Goal: Task Accomplishment & Management: Use online tool/utility

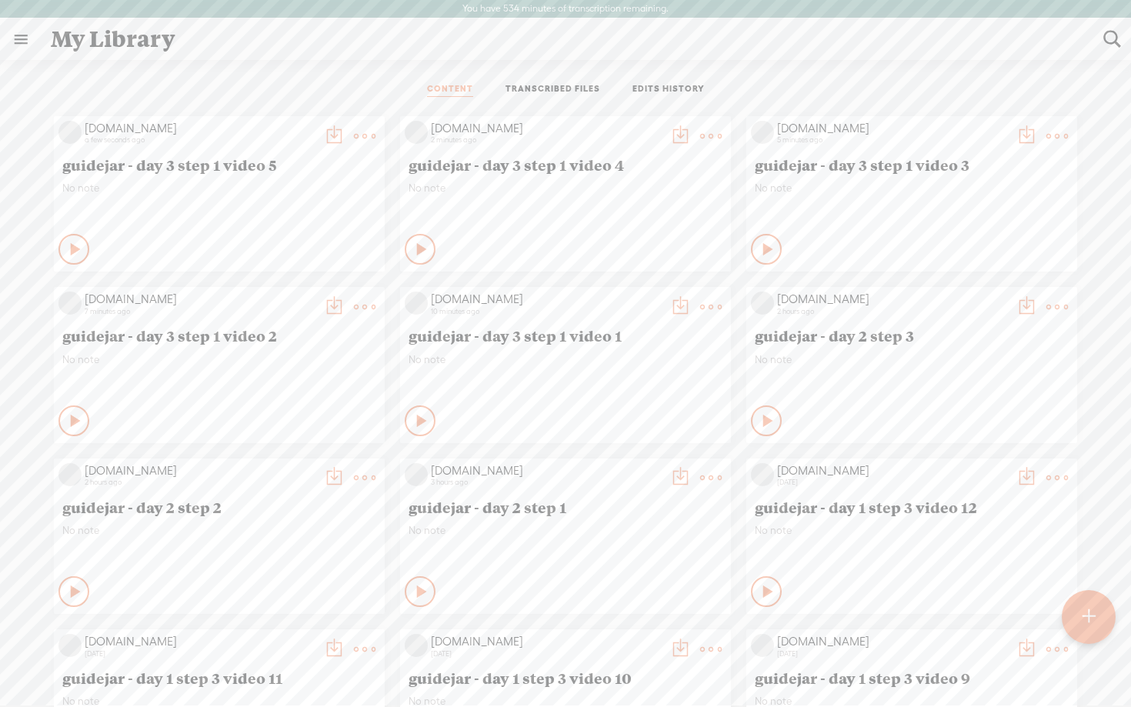
click at [1093, 613] on t at bounding box center [1088, 617] width 13 height 34
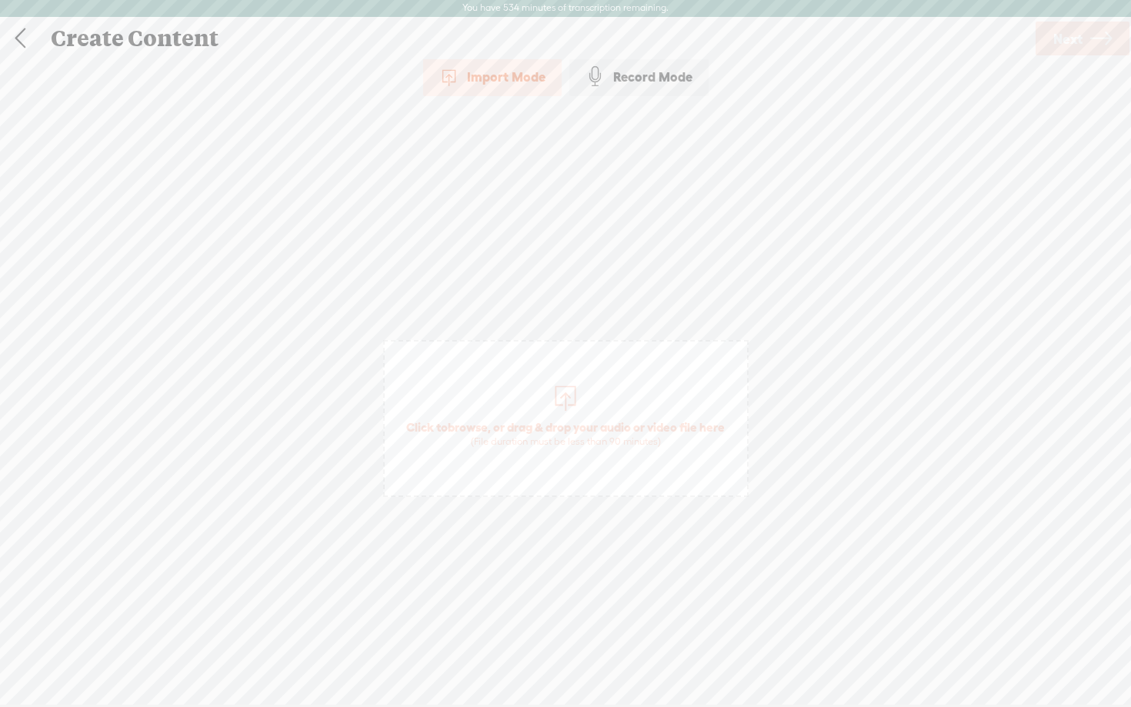
click at [518, 428] on span "Click to browse , or drag & drop your audio or video file here (File duration m…" at bounding box center [566, 434] width 334 height 44
click at [635, 75] on div "Record Mode" at bounding box center [638, 77] width 139 height 38
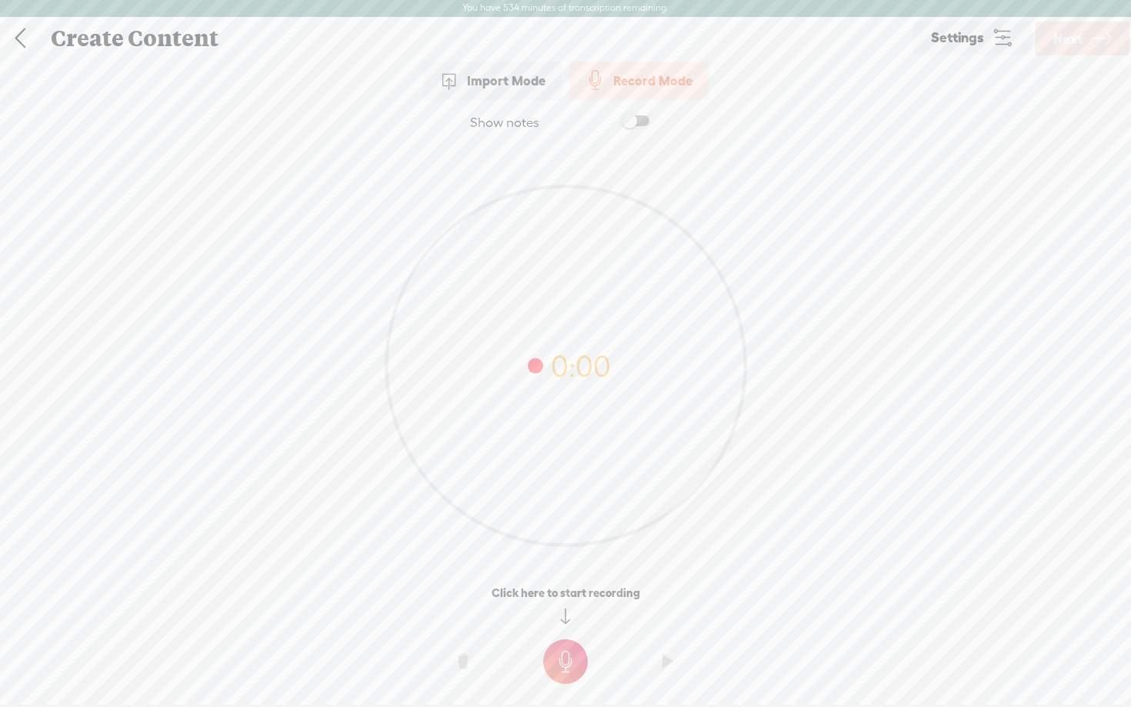
click at [643, 119] on span at bounding box center [636, 120] width 28 height 11
click at [526, 269] on textarea at bounding box center [566, 336] width 594 height 358
paste textarea "Lo ips dol [sitametc adipisci] elitse doeiusmodt inc utlaboree dolo [magnaali e…"
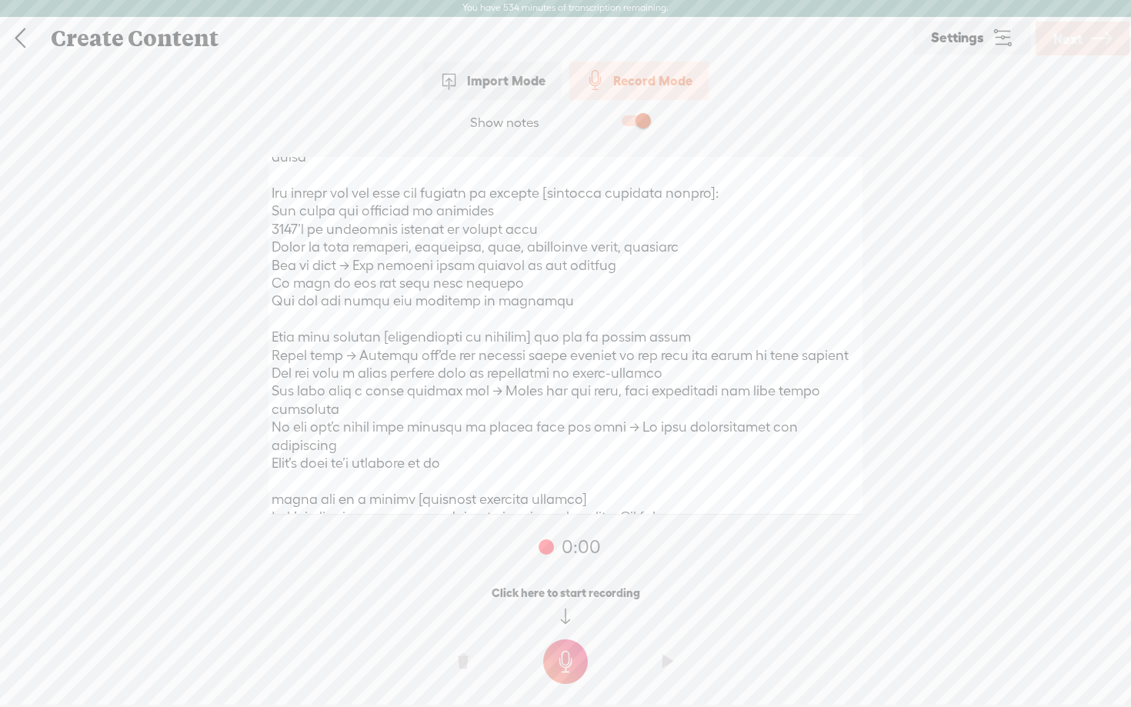
scroll to position [0, 0]
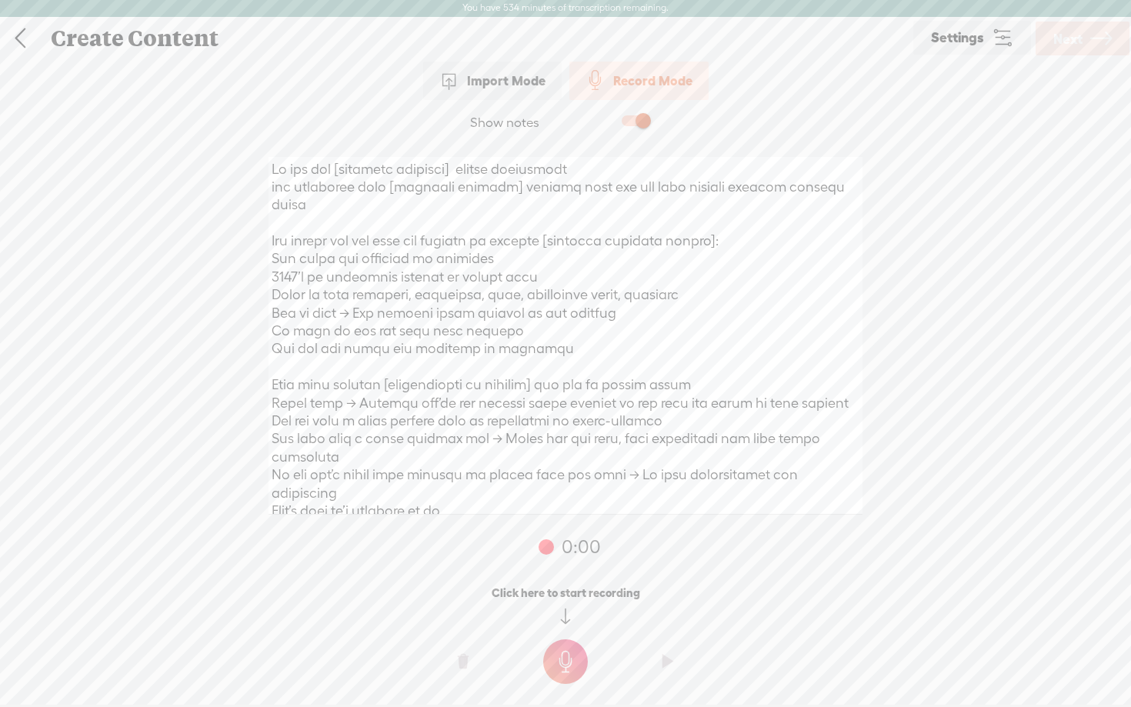
type textarea "Lo ips dol [sitametc adipisci] elitse doeiusmodt inc utlaboree dolo [magnaali e…"
click at [574, 656] on t at bounding box center [565, 661] width 45 height 45
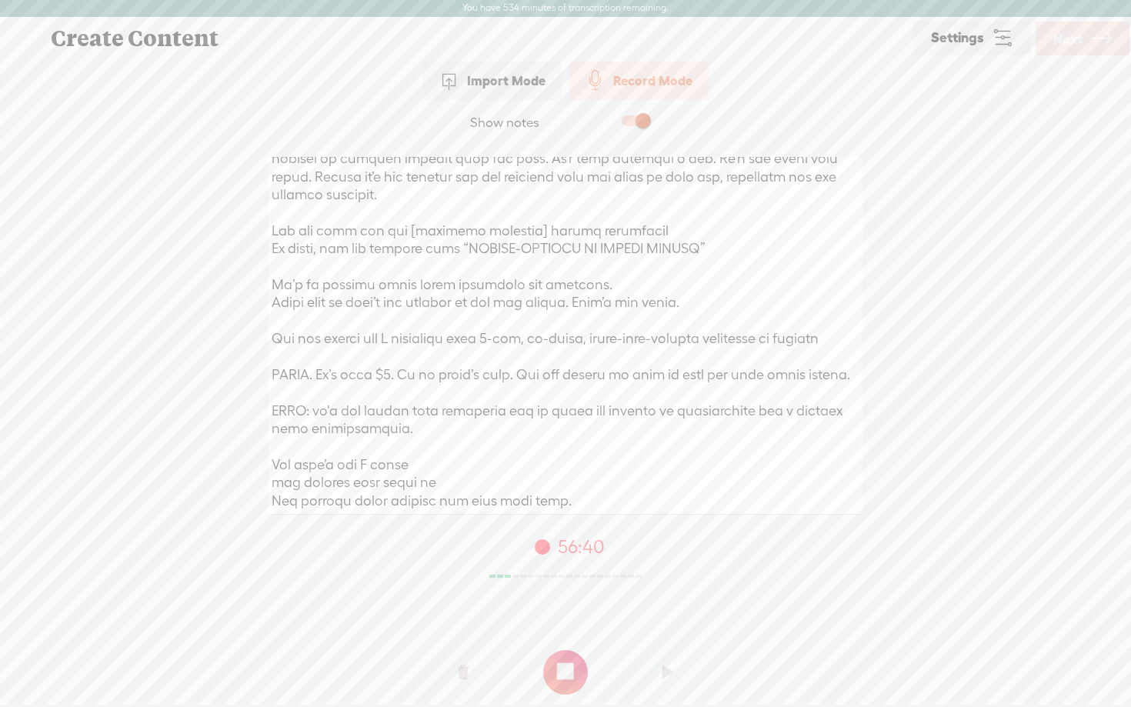
scroll to position [567, 0]
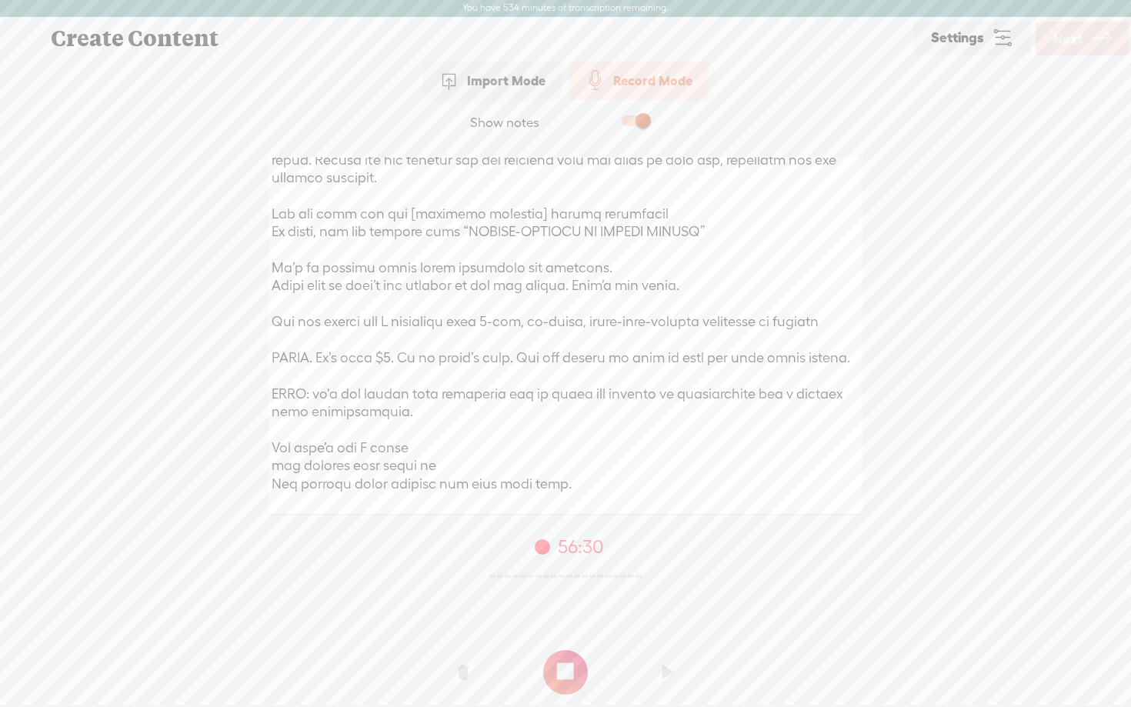
click at [565, 683] on t at bounding box center [565, 672] width 45 height 45
click at [1102, 42] on icon at bounding box center [1101, 38] width 22 height 39
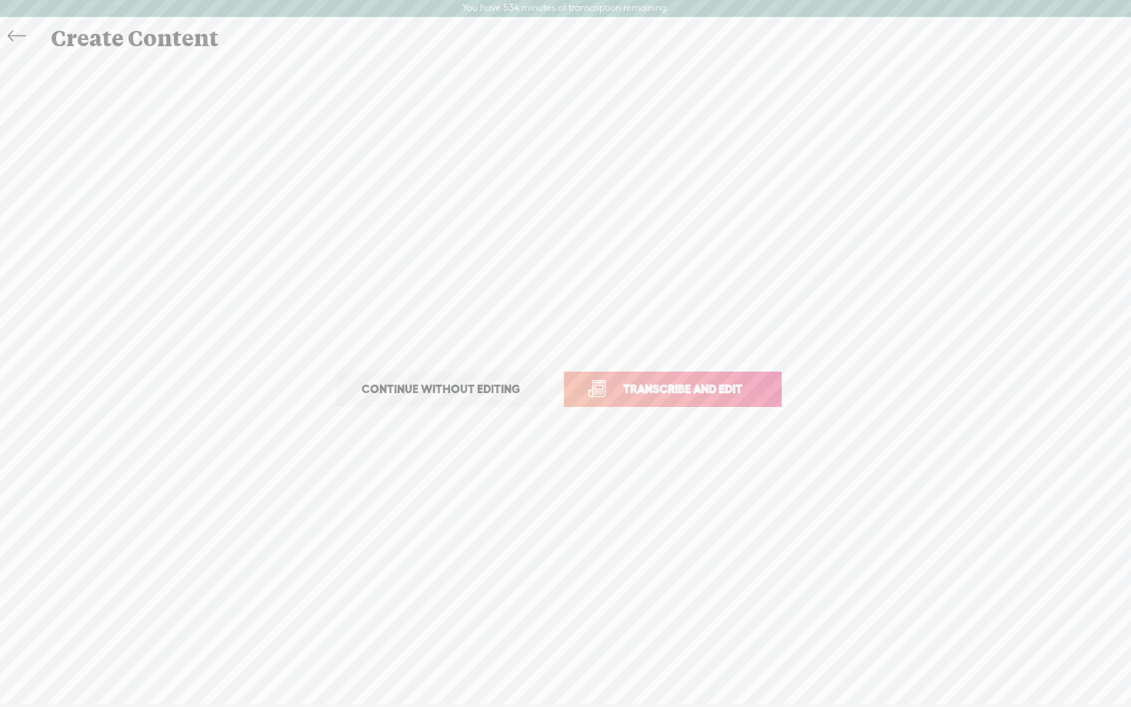
click at [672, 386] on span "Transcribe and edit" at bounding box center [683, 389] width 152 height 18
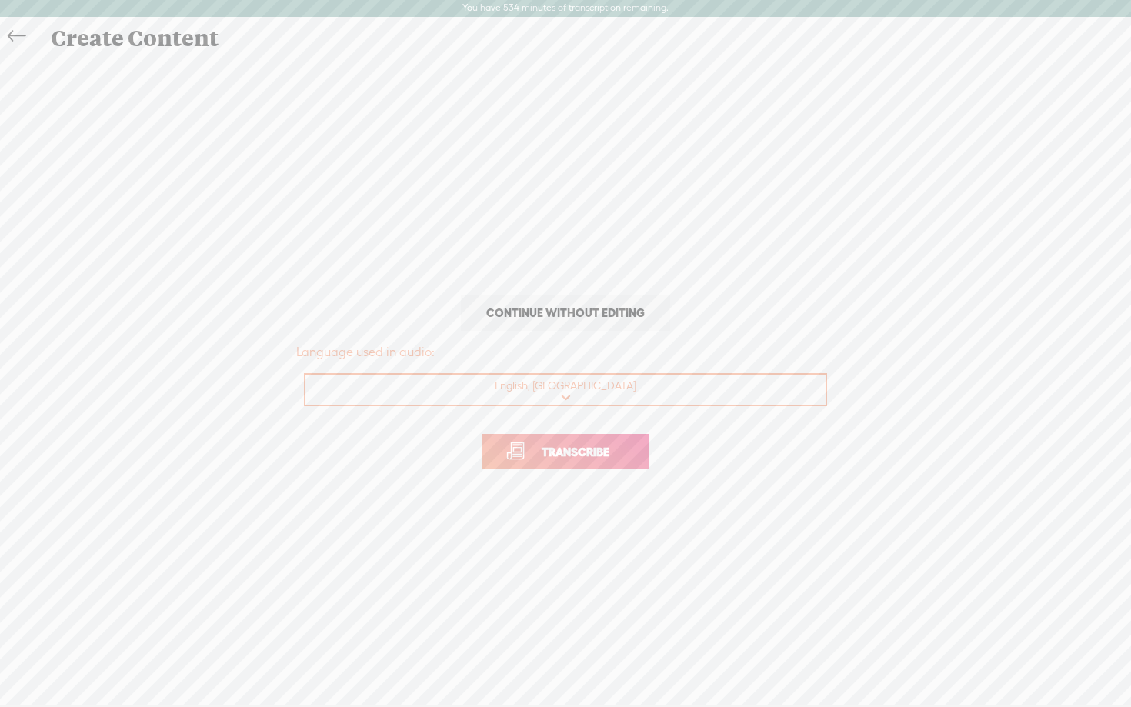
click at [571, 451] on span "Transcribe" at bounding box center [576, 452] width 100 height 18
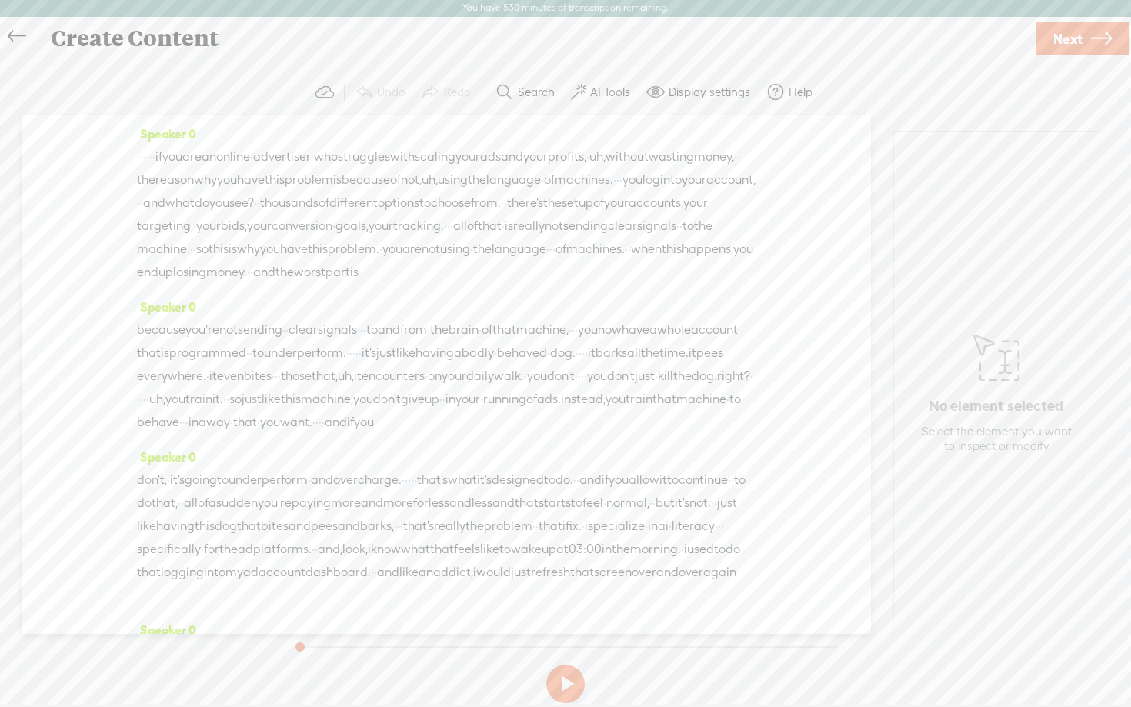
click at [603, 99] on label "AI Tools" at bounding box center [610, 92] width 40 height 15
click at [596, 394] on span at bounding box center [592, 394] width 28 height 11
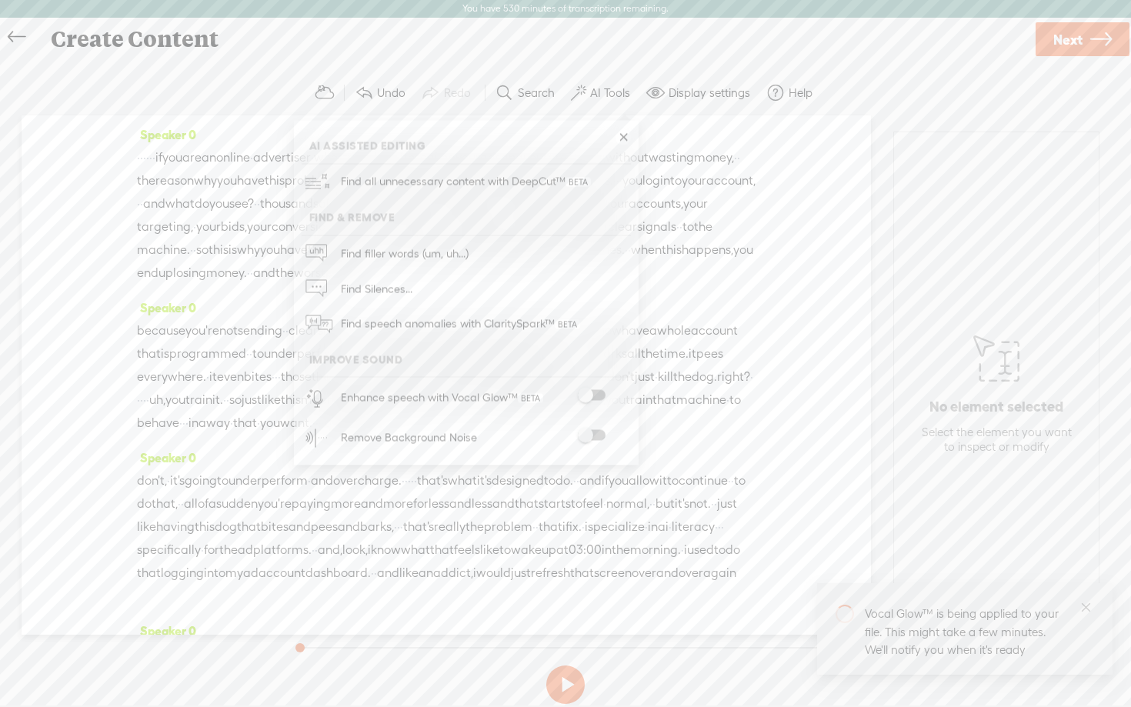
click at [600, 442] on div at bounding box center [592, 437] width 68 height 15
click at [600, 435] on span at bounding box center [592, 435] width 28 height 11
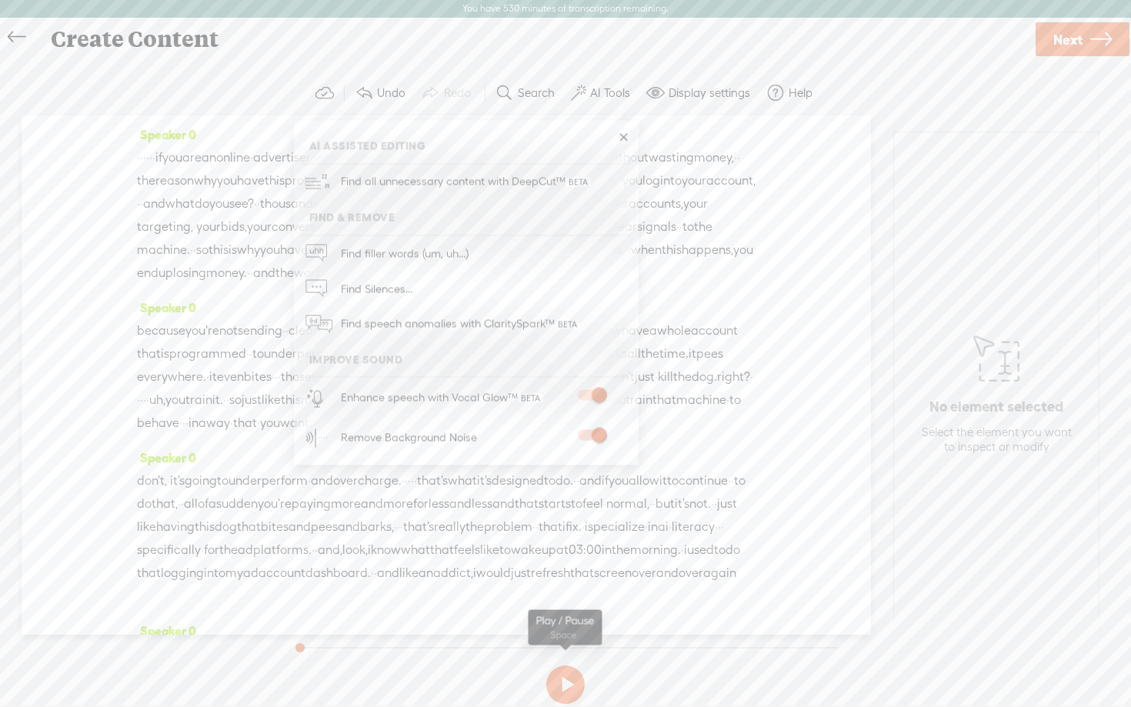
click at [567, 680] on button at bounding box center [565, 685] width 38 height 38
click at [626, 135] on link at bounding box center [623, 137] width 15 height 15
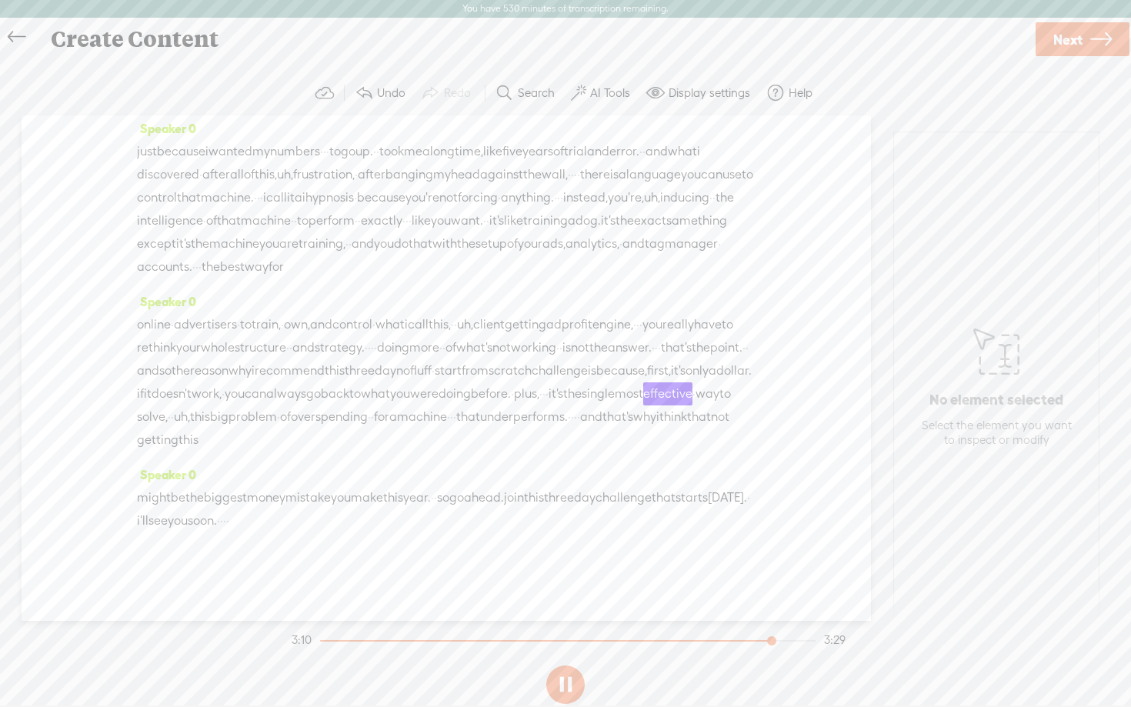
scroll to position [548, 0]
click at [583, 98] on span at bounding box center [578, 93] width 15 height 18
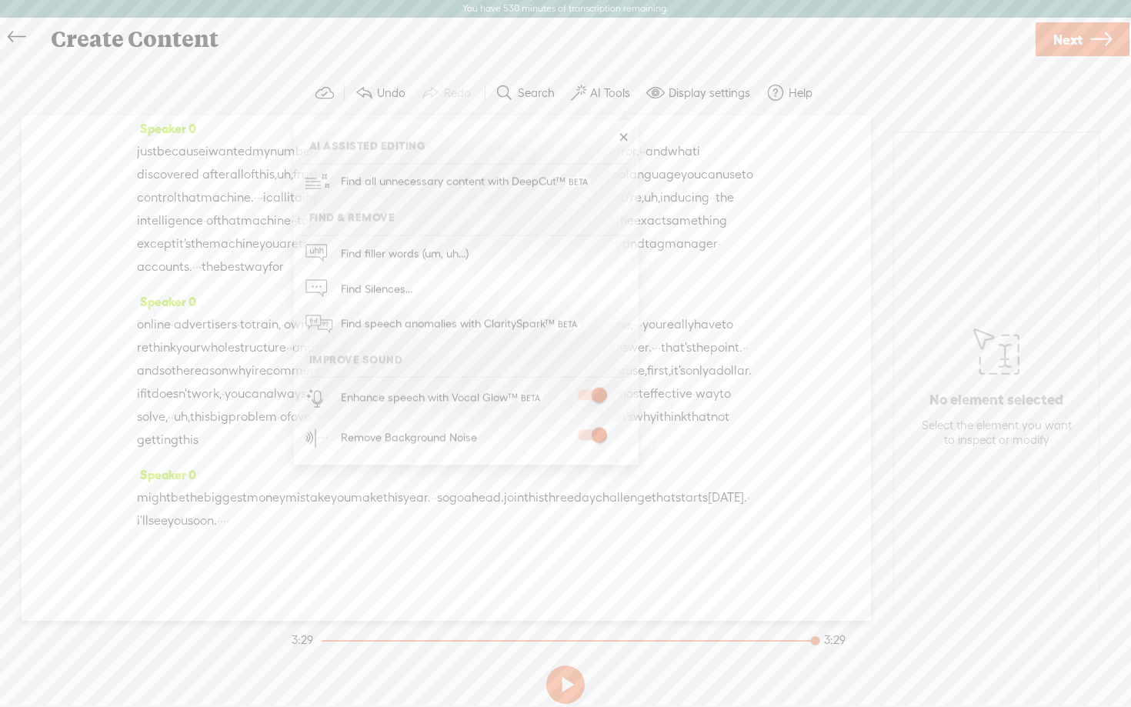
drag, startPoint x: 1087, startPoint y: 35, endPoint x: 943, endPoint y: 218, distance: 232.3
click at [943, 218] on div "Create Content Use text-to-audio Use voice actor Record From This Browser Use p…" at bounding box center [565, 362] width 1131 height 689
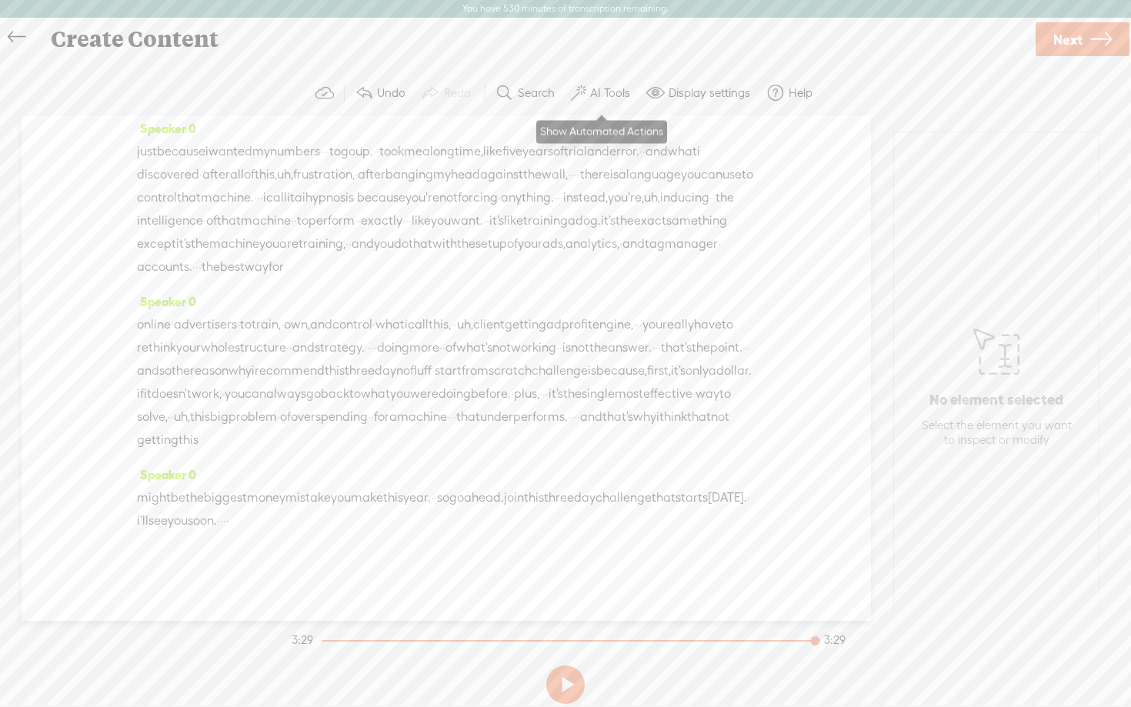
click at [623, 92] on label "AI Tools" at bounding box center [610, 92] width 40 height 15
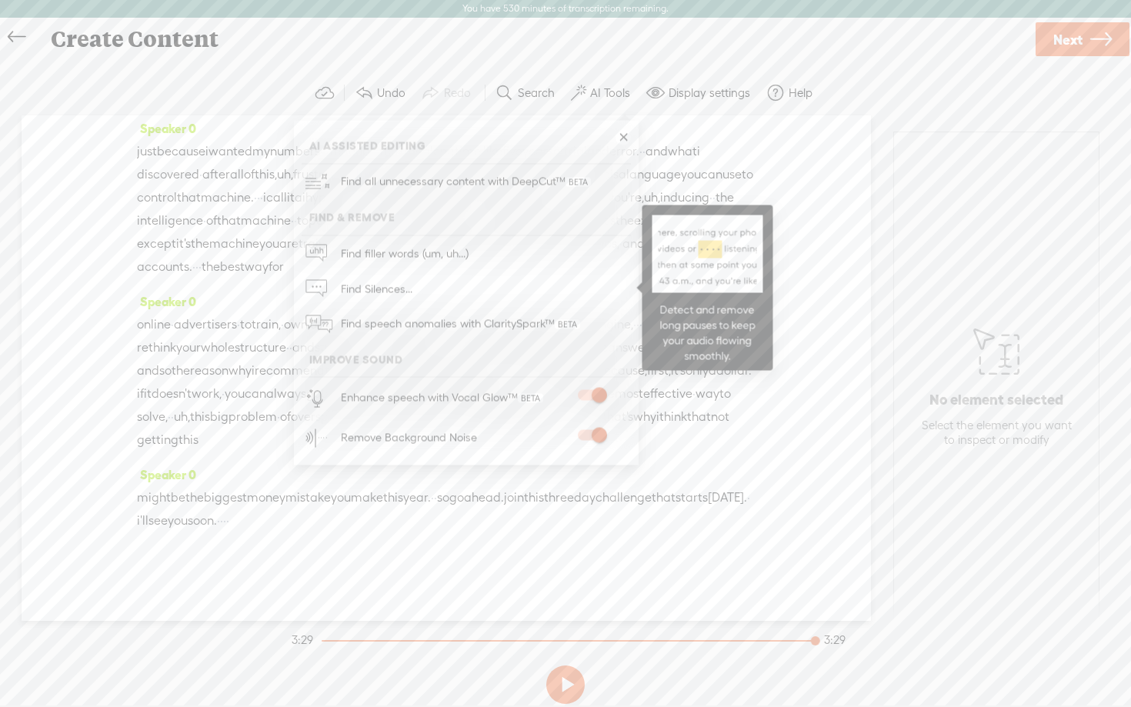
click at [402, 279] on span "Find Silences..." at bounding box center [377, 289] width 82 height 35
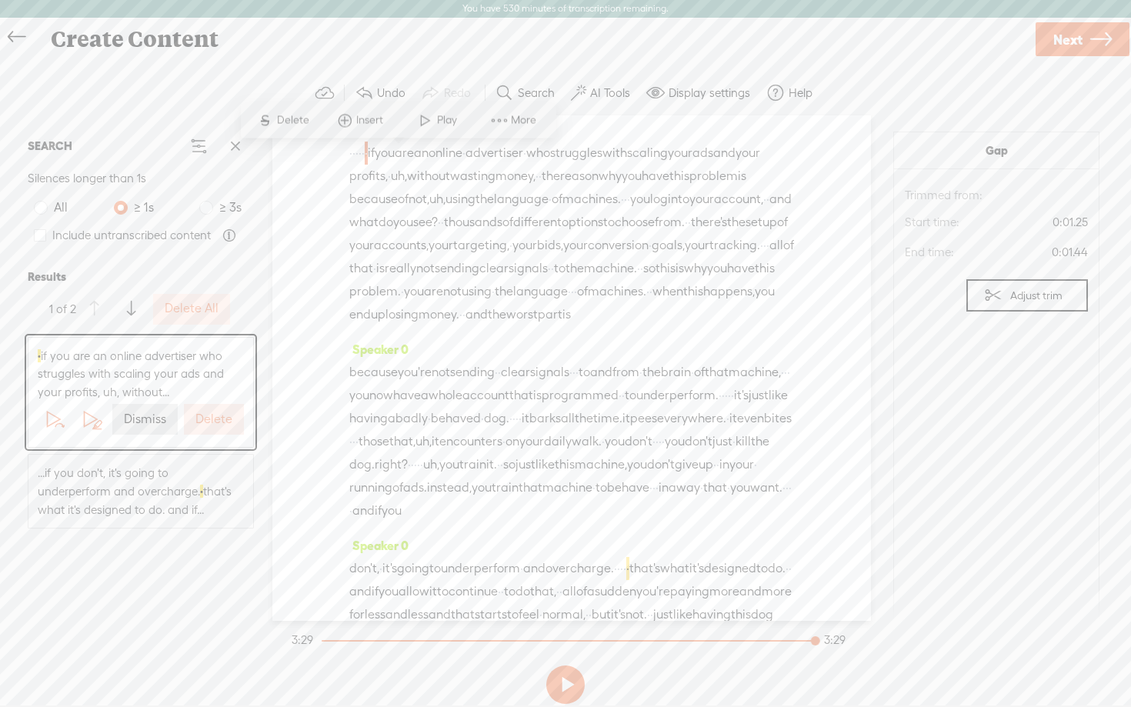
scroll to position [0, 0]
click at [179, 307] on label "Delete All" at bounding box center [192, 309] width 54 height 16
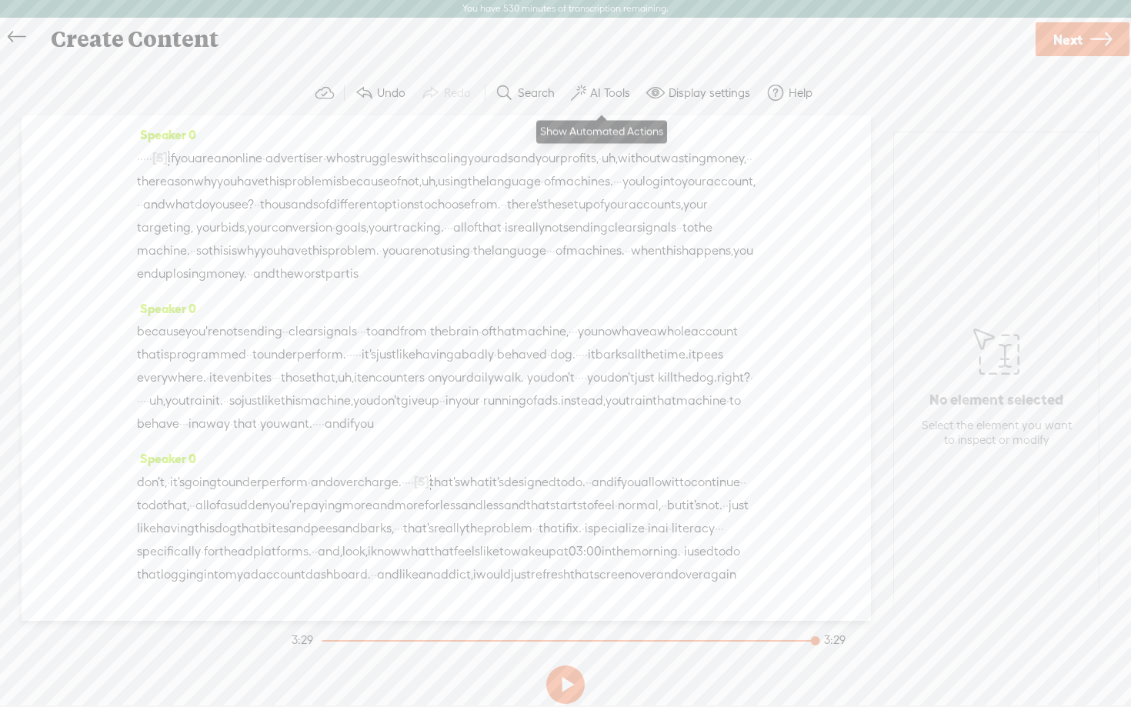
click at [590, 94] on label "AI Tools" at bounding box center [610, 92] width 40 height 15
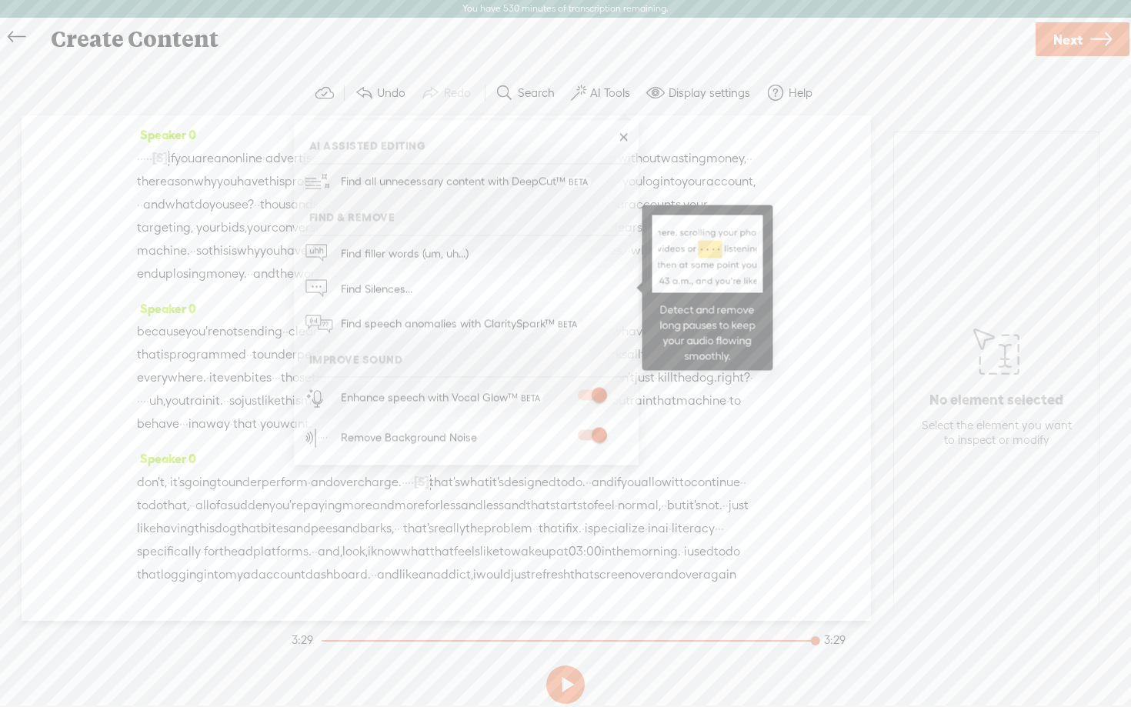
click at [329, 274] on link "Find Silences..." at bounding box center [466, 288] width 329 height 35
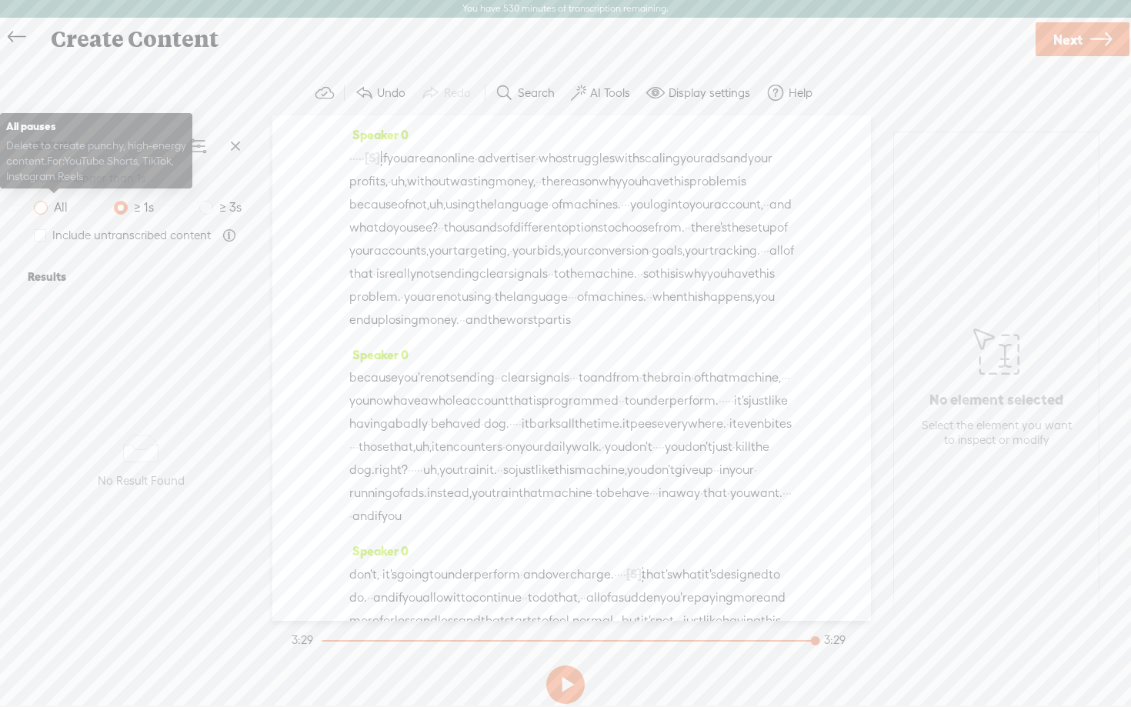
click at [44, 204] on span at bounding box center [41, 208] width 14 height 14
click at [44, 204] on input "All" at bounding box center [41, 208] width 14 height 14
radio input "true"
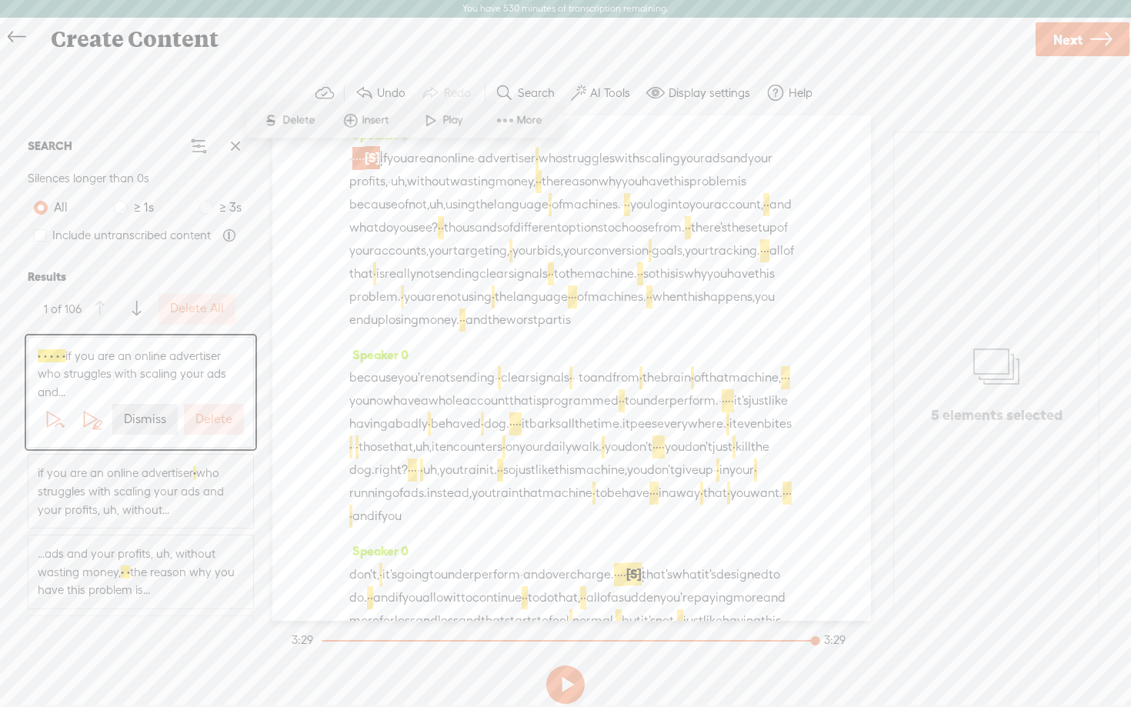
click at [201, 310] on label "Delete All" at bounding box center [197, 309] width 54 height 16
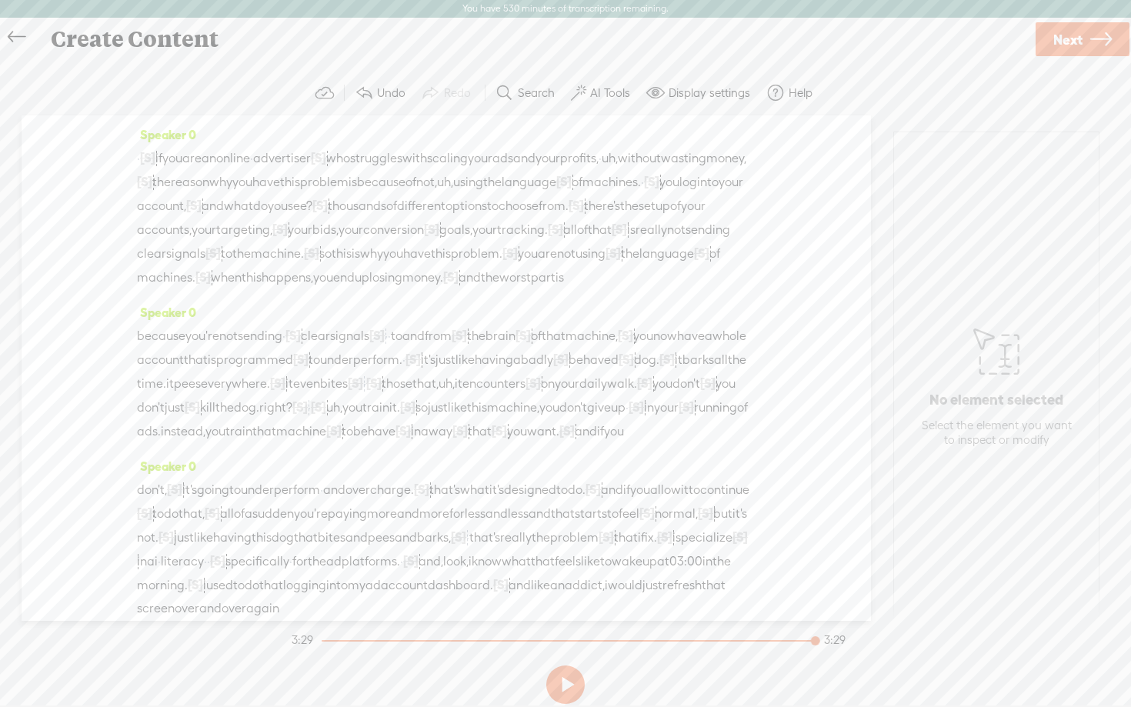
click at [571, 686] on button at bounding box center [565, 685] width 38 height 38
click at [389, 92] on label "Undo" at bounding box center [391, 92] width 28 height 15
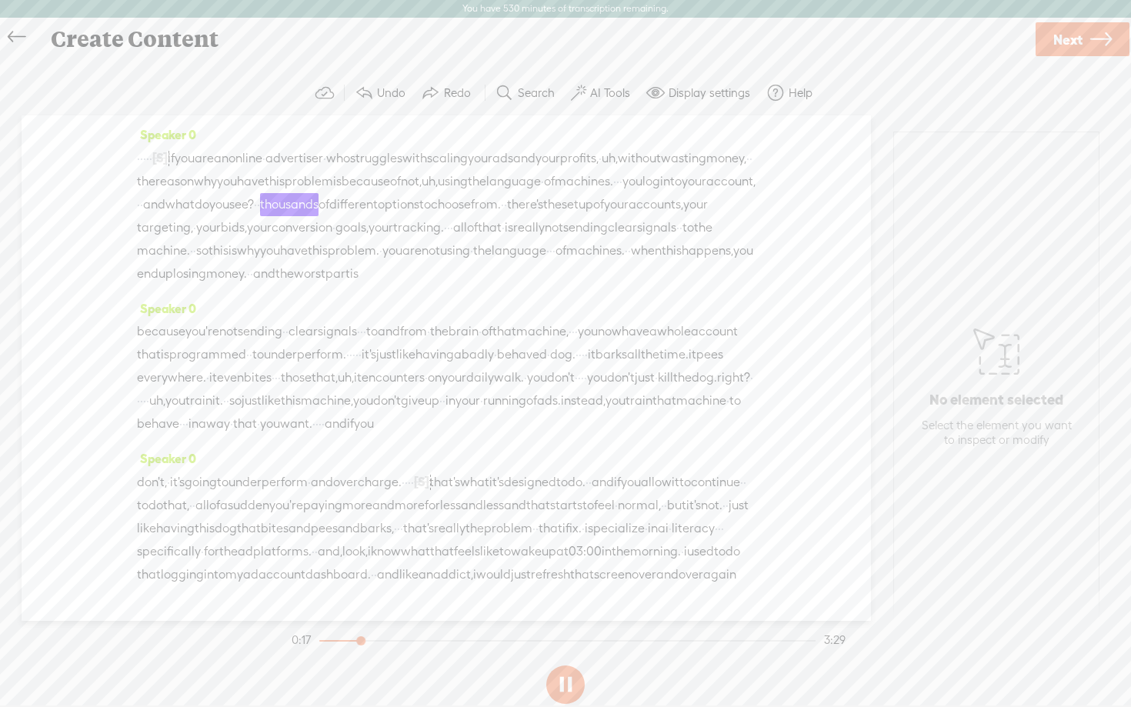
click at [140, 202] on span "·" at bounding box center [138, 204] width 3 height 23
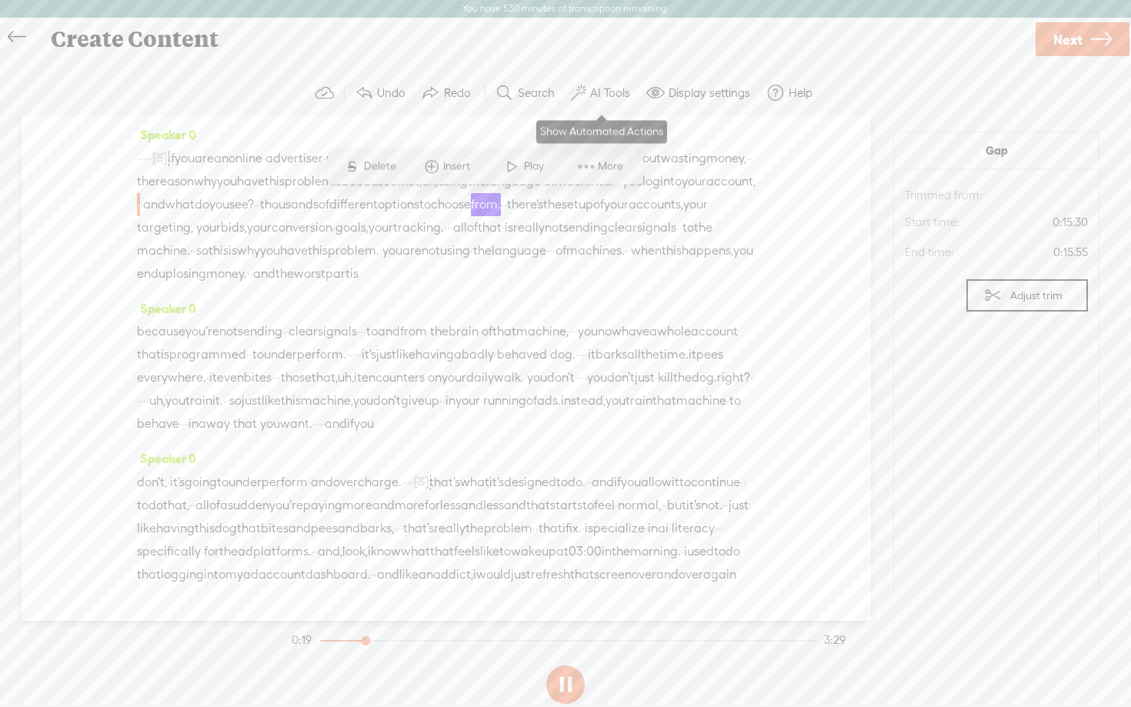
click at [586, 78] on button "AI Tools" at bounding box center [602, 93] width 75 height 31
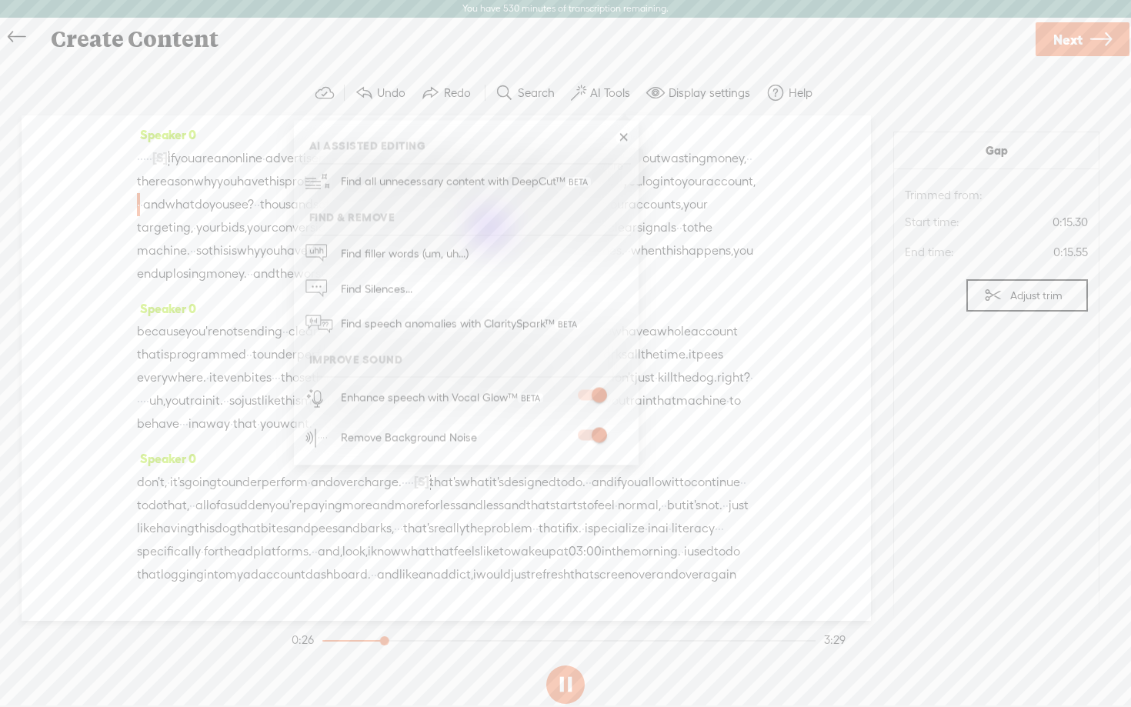
click at [73, 410] on div "Speaker 0 · · · · · [S] · if you are an online · advertiser · who struggles wit…" at bounding box center [447, 368] width 850 height 506
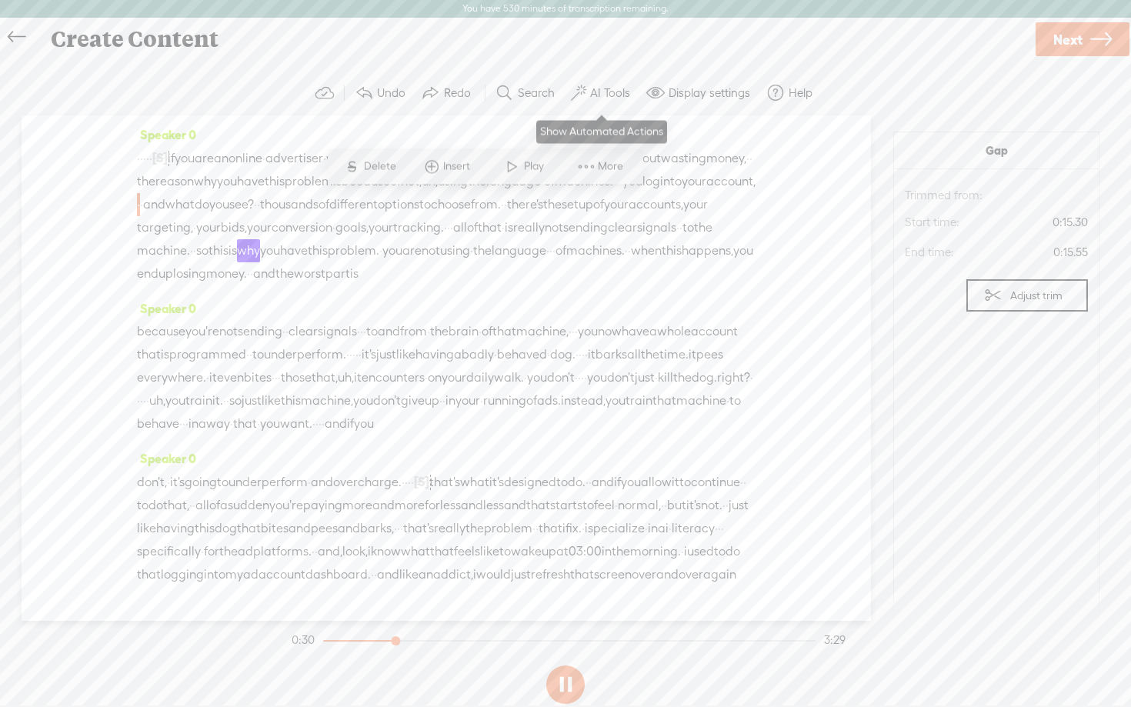
click at [604, 88] on label "AI Tools" at bounding box center [610, 92] width 40 height 15
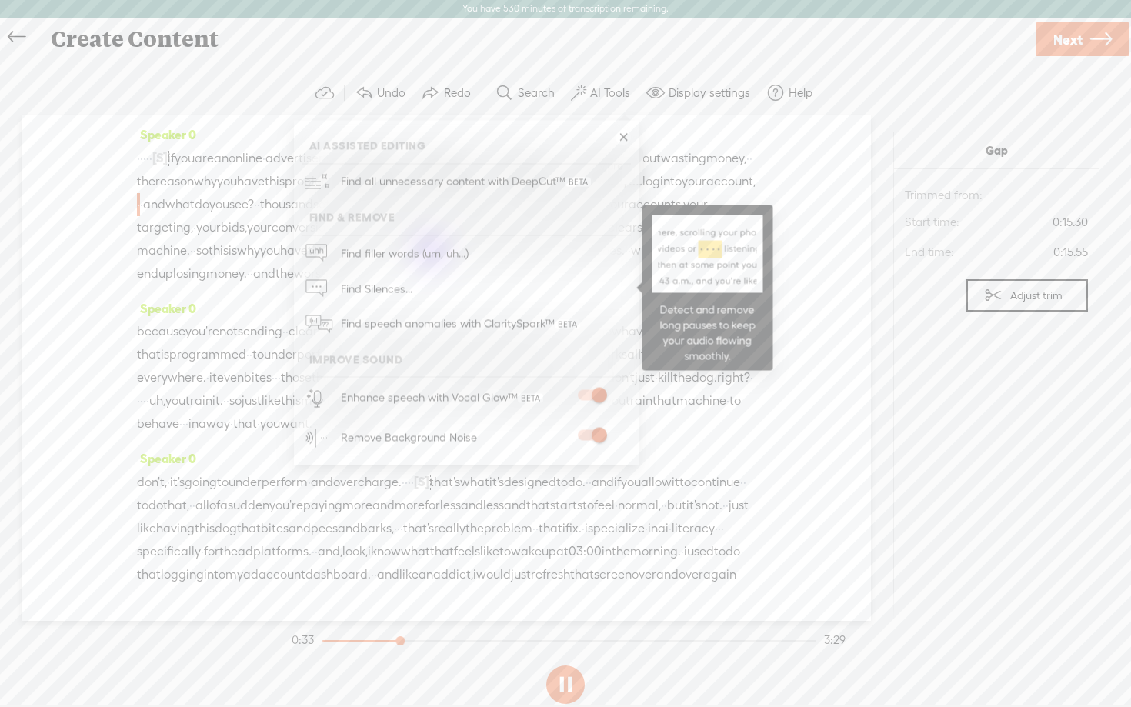
click at [412, 292] on span "Find Silences..." at bounding box center [377, 289] width 82 height 35
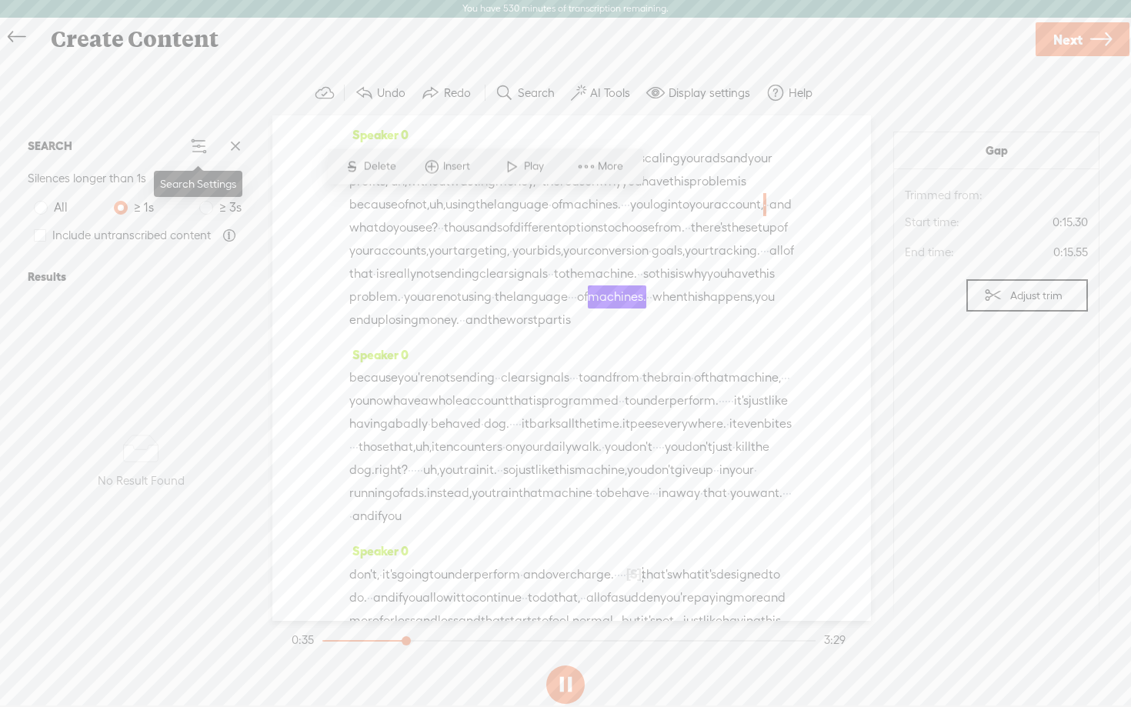
click at [198, 144] on span at bounding box center [198, 146] width 18 height 18
click at [70, 298] on div "No data No Result Found" at bounding box center [141, 462] width 239 height 330
click at [42, 240] on span at bounding box center [40, 235] width 12 height 12
click at [42, 240] on input "Include untranscribed content" at bounding box center [40, 235] width 12 height 12
checkbox input "true"
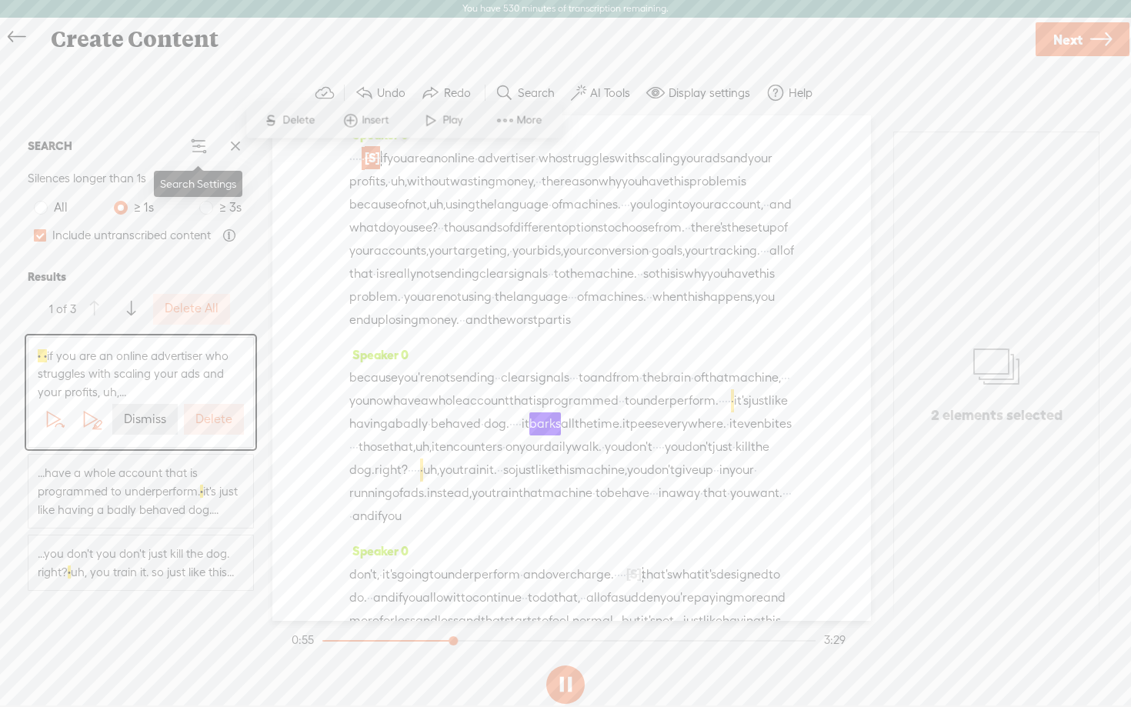
click at [202, 144] on span at bounding box center [198, 146] width 18 height 18
click at [512, 436] on span "·" at bounding box center [513, 423] width 3 height 23
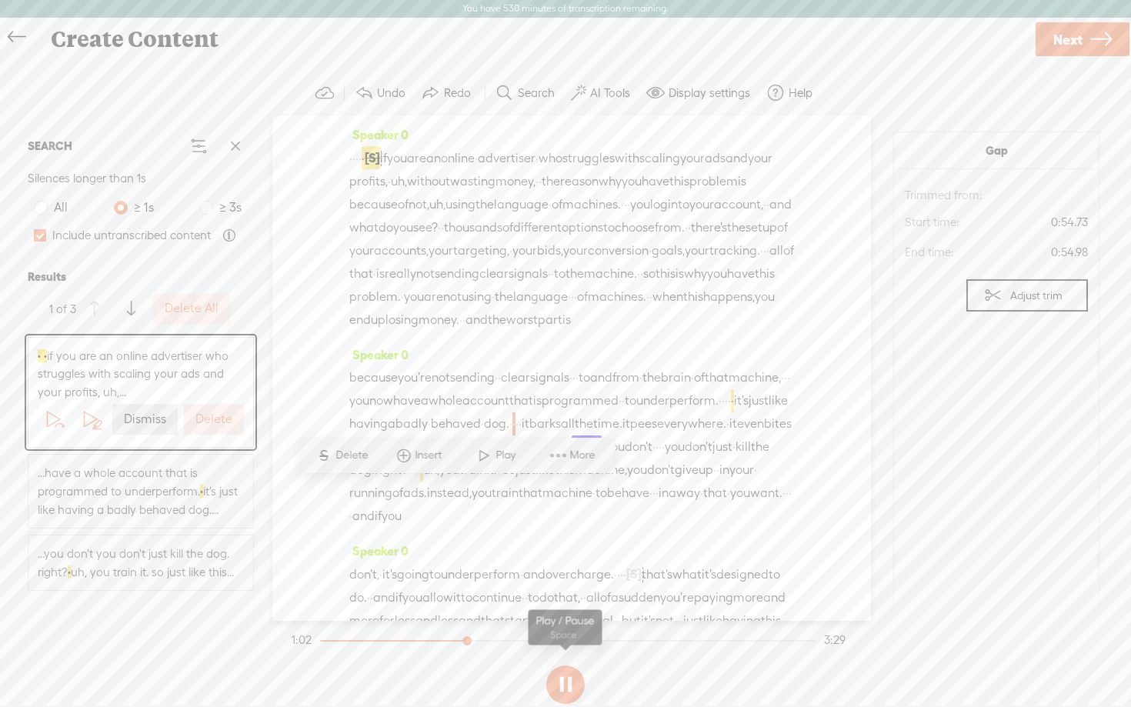
click at [568, 684] on button at bounding box center [565, 685] width 38 height 38
click at [519, 436] on span "·" at bounding box center [520, 423] width 3 height 23
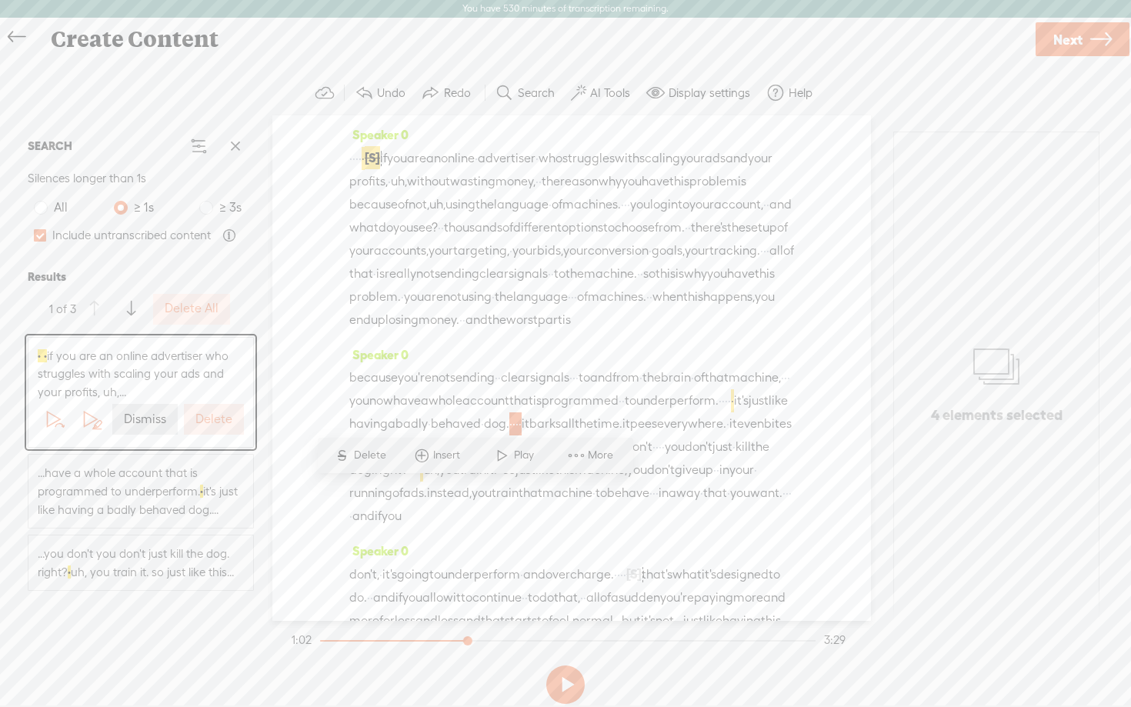
click at [575, 451] on span at bounding box center [576, 456] width 23 height 28
click at [926, 88] on section "Undo Redo Search Remove Background Noise AI Tools Configure Magic Sound Enhance…" at bounding box center [565, 93] width 1100 height 45
click at [699, 101] on button "Display settings" at bounding box center [700, 93] width 120 height 31
click at [596, 99] on label "AI Tools" at bounding box center [610, 92] width 40 height 15
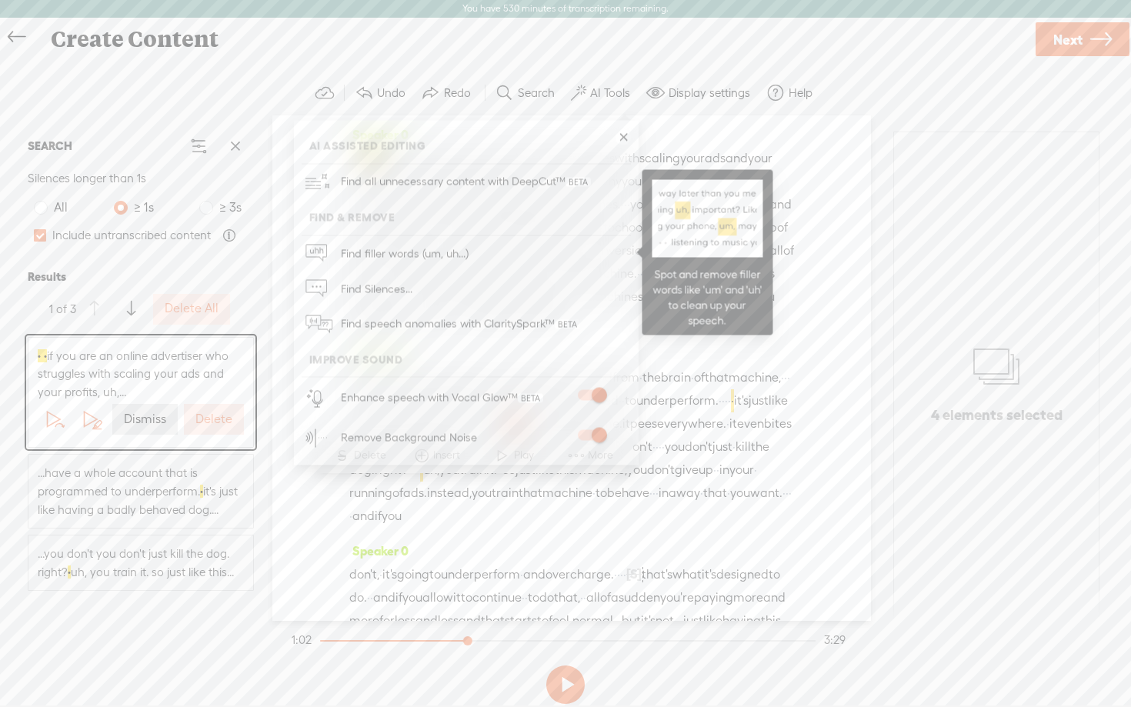
click at [372, 260] on span "Find filler words (um, uh...)" at bounding box center [405, 253] width 139 height 35
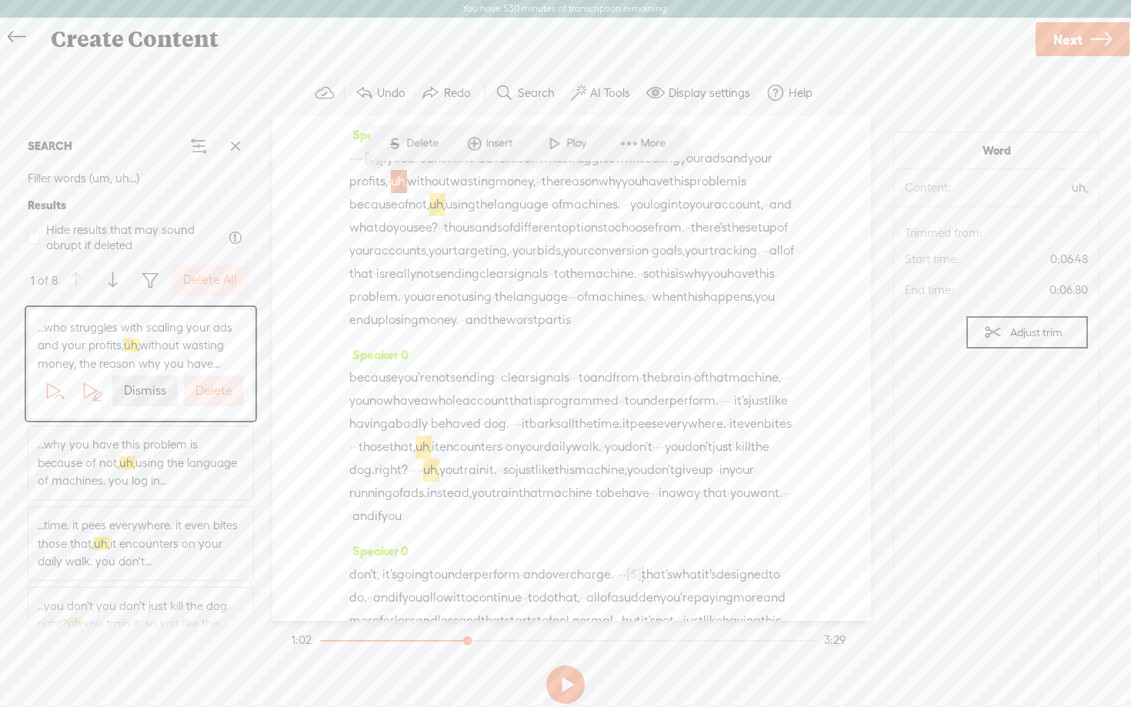
click at [603, 88] on label "AI Tools" at bounding box center [610, 92] width 40 height 15
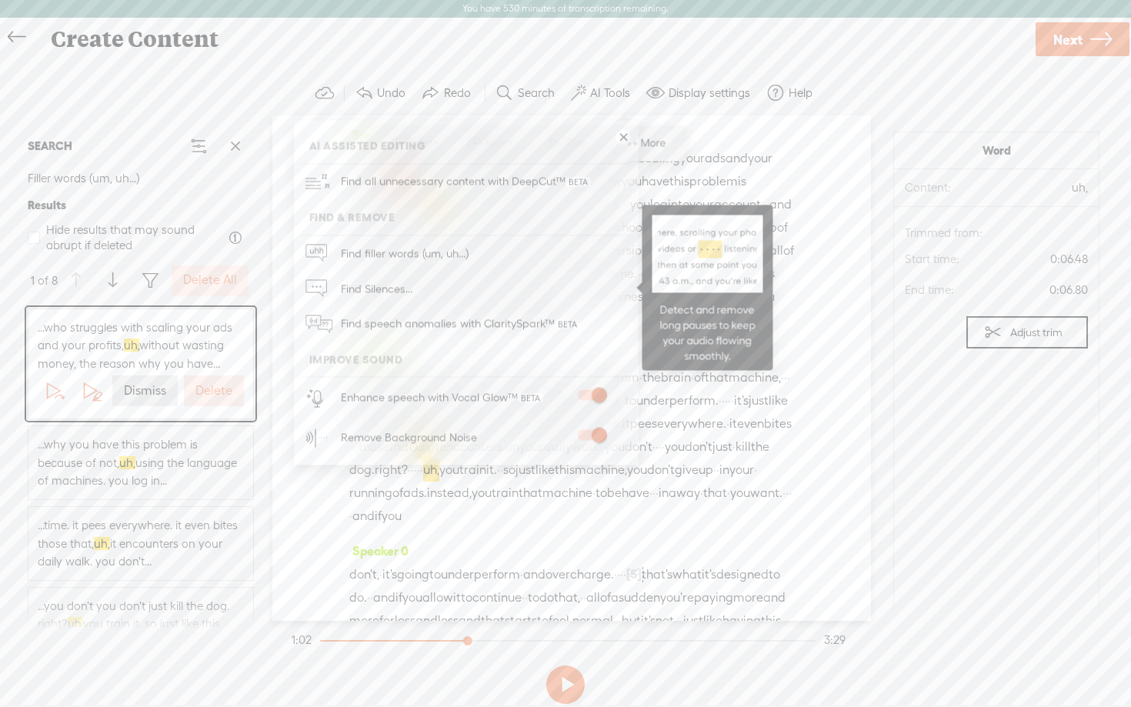
click at [382, 282] on span "Find Silences..." at bounding box center [377, 289] width 82 height 35
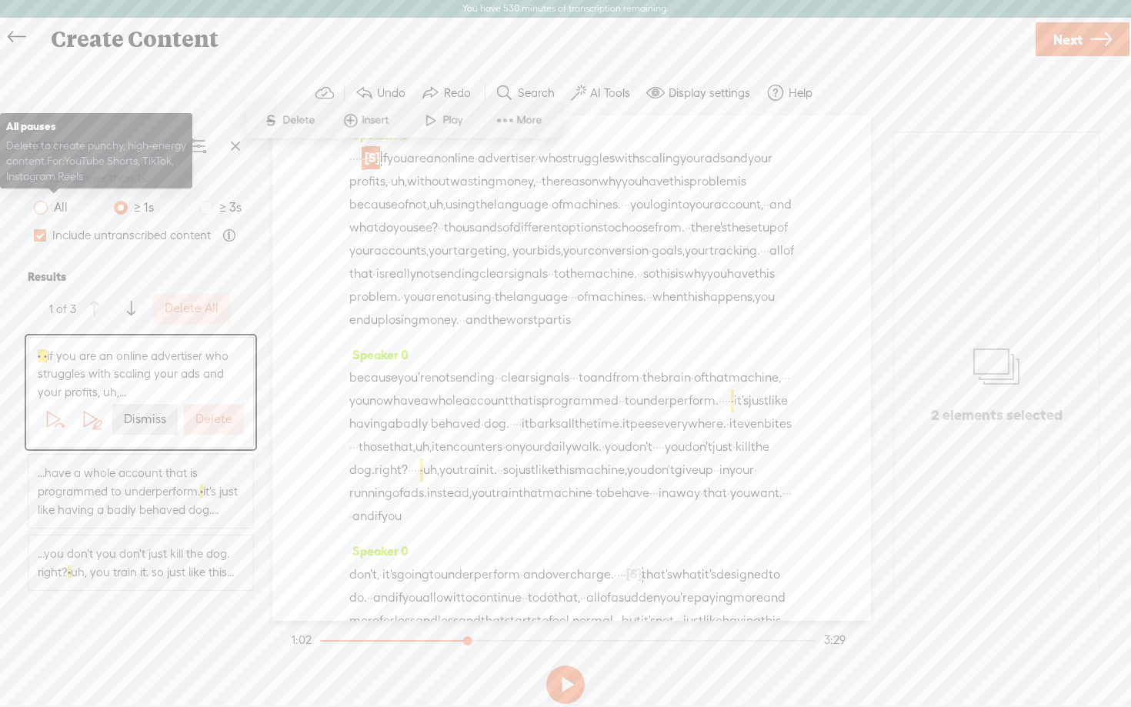
click at [44, 209] on span at bounding box center [41, 208] width 14 height 14
click at [44, 209] on input "All" at bounding box center [41, 208] width 14 height 14
radio input "true"
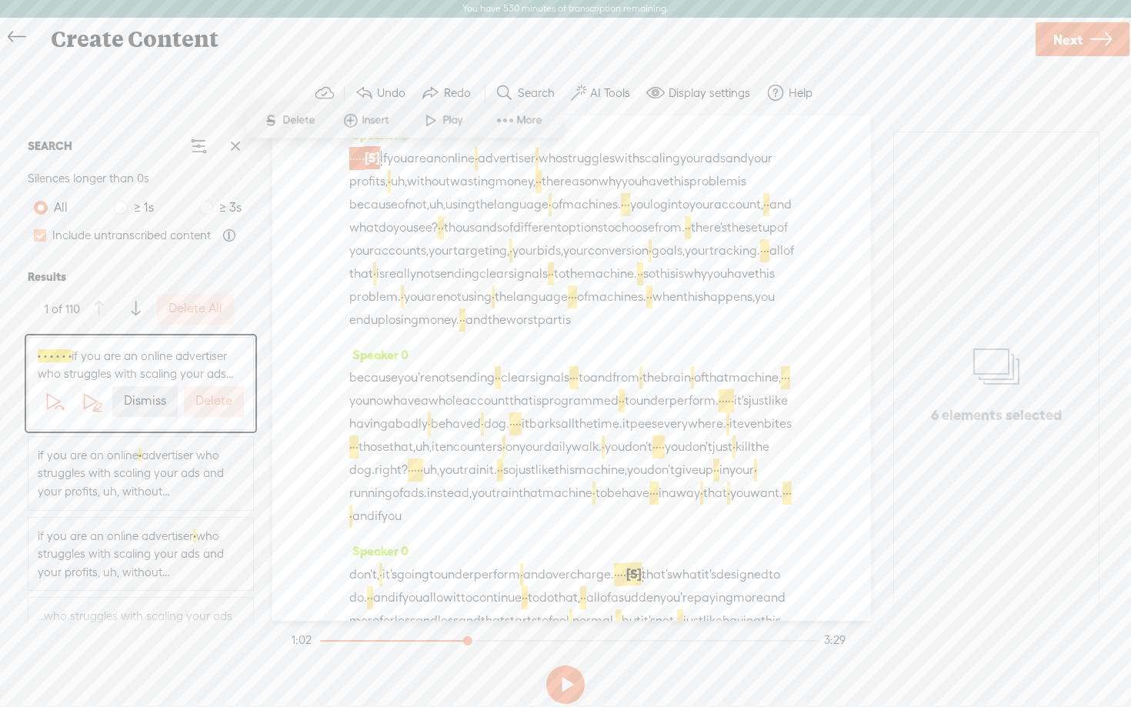
click at [37, 240] on span at bounding box center [40, 235] width 12 height 12
click at [37, 240] on input "Include untranscribed content" at bounding box center [40, 235] width 12 height 12
checkbox input "false"
click at [209, 420] on label "Delete" at bounding box center [213, 420] width 37 height 16
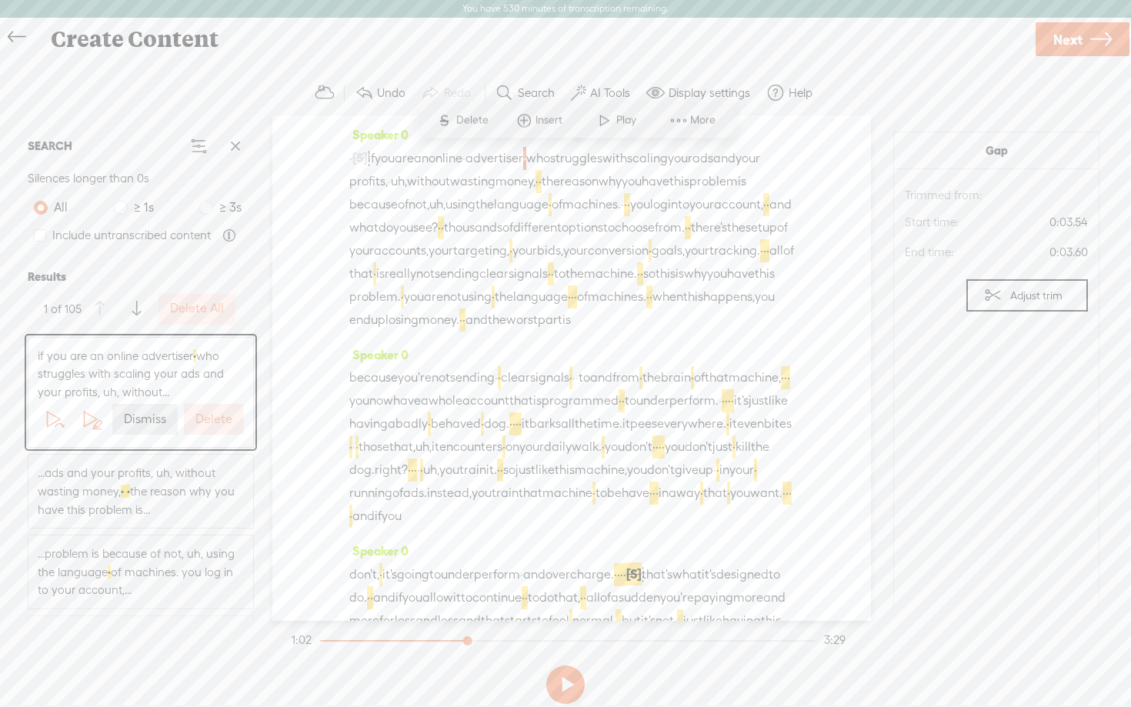
click at [153, 419] on label "Dismiss" at bounding box center [145, 420] width 42 height 16
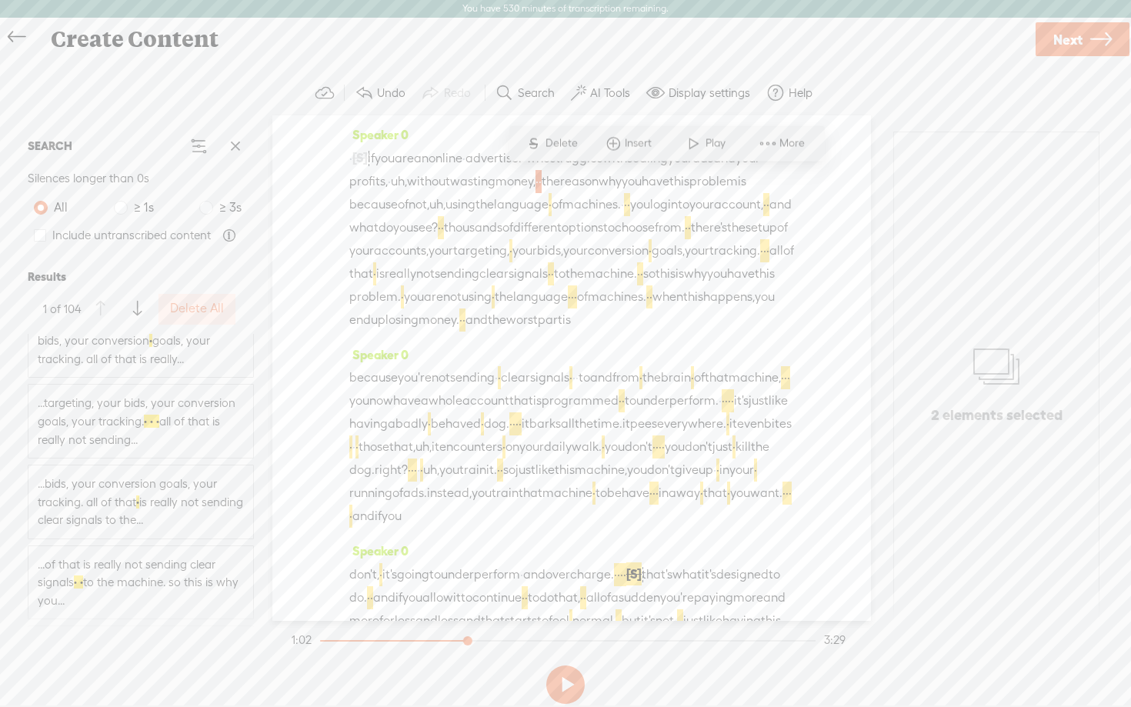
scroll to position [655, 0]
click at [169, 428] on span "...targeting, your bids, your conversion goals, your tracking. · · · all of tha…" at bounding box center [141, 419] width 206 height 55
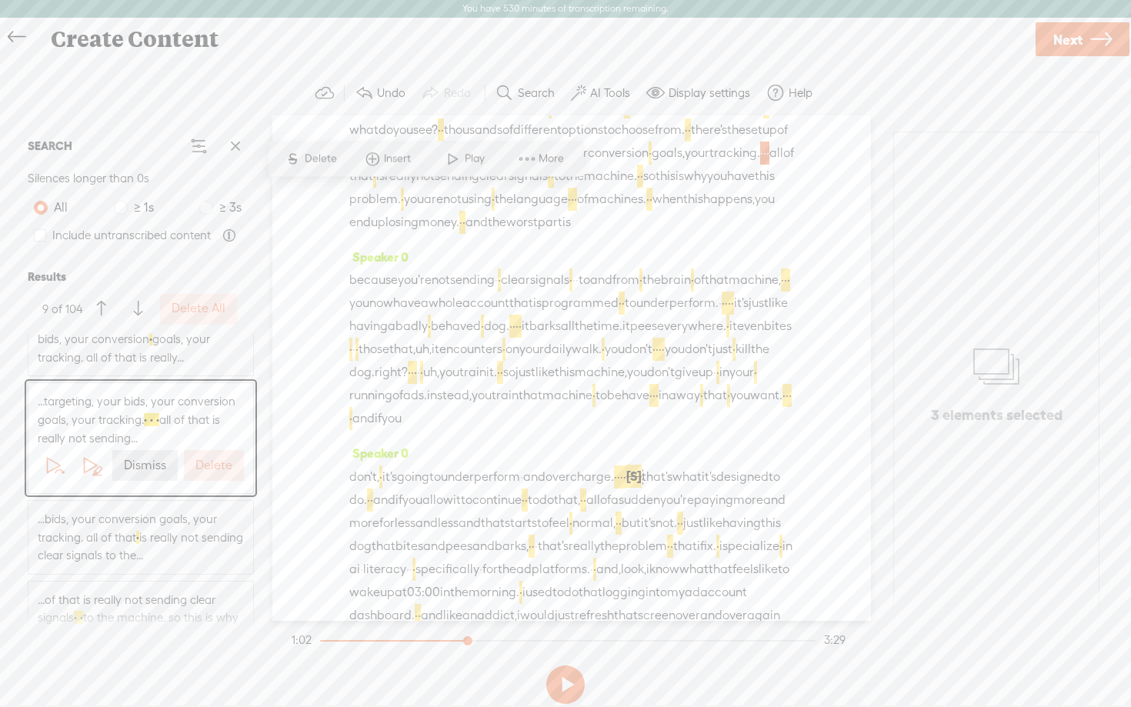
scroll to position [100, 0]
click at [763, 162] on span "·" at bounding box center [764, 150] width 3 height 23
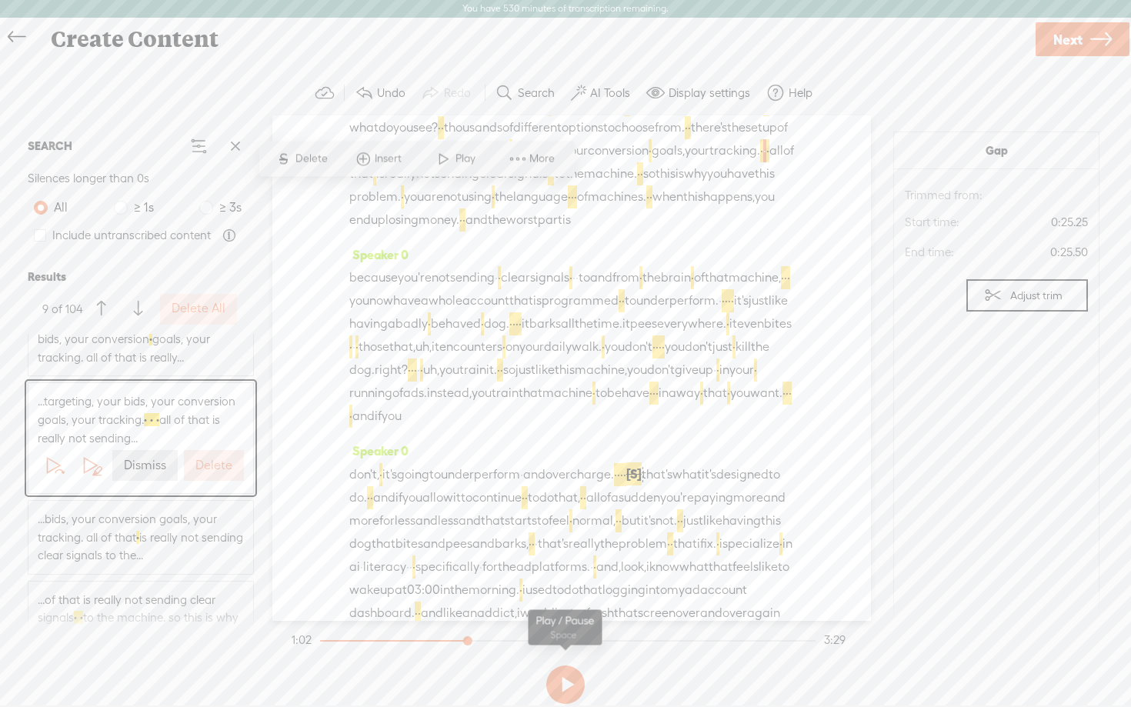
click at [560, 681] on button at bounding box center [565, 685] width 38 height 38
click at [1087, 51] on link "Next" at bounding box center [1083, 39] width 94 height 34
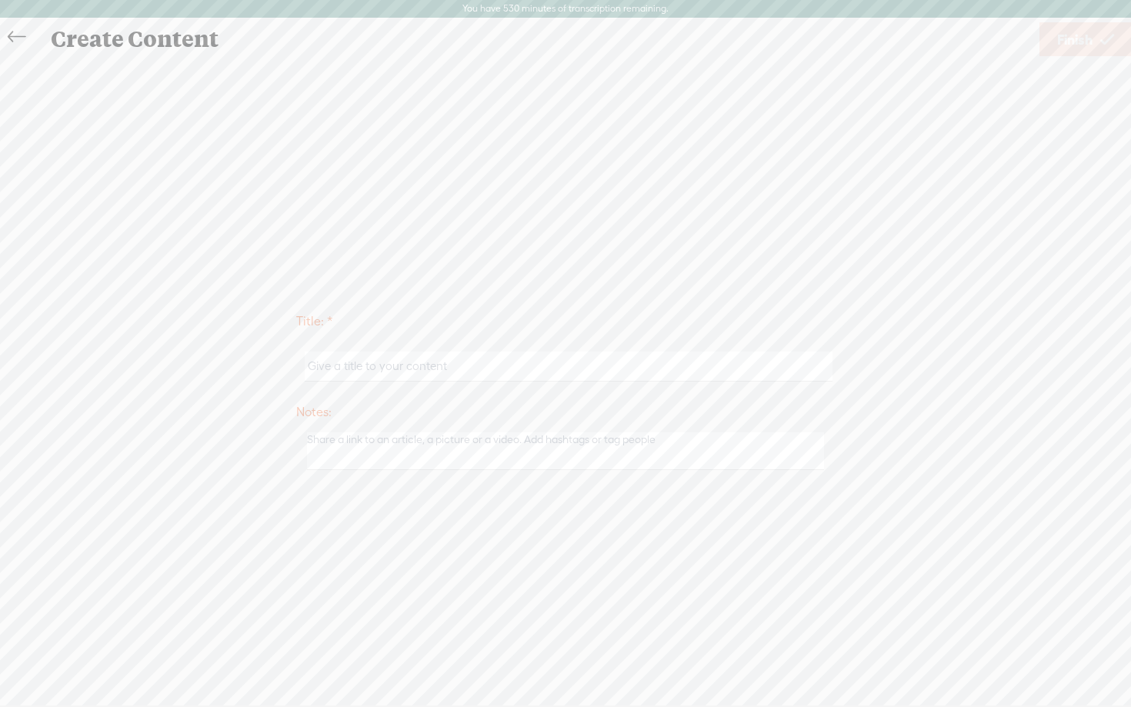
click at [442, 359] on input "text" at bounding box center [568, 367] width 527 height 30
type input "LPV 000-00"
click at [1085, 43] on span "Finish" at bounding box center [1074, 39] width 35 height 39
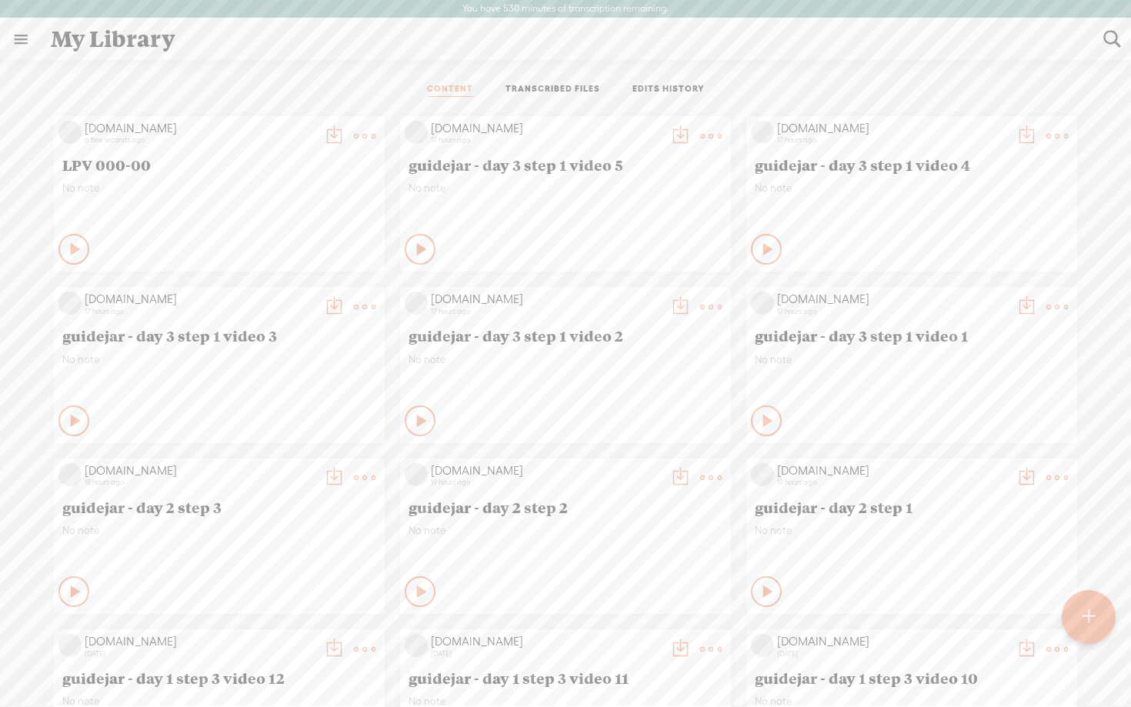
click at [70, 243] on icon at bounding box center [75, 249] width 15 height 15
click at [326, 139] on t at bounding box center [334, 136] width 22 height 22
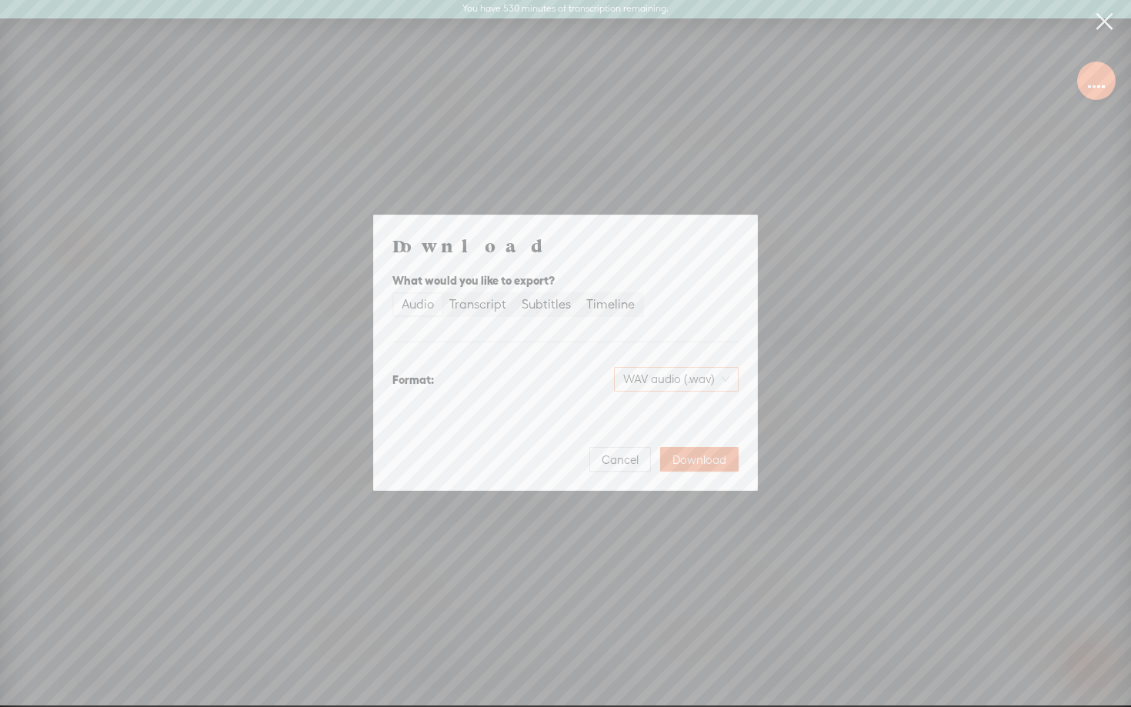
click at [710, 382] on span "WAV audio (.wav)" at bounding box center [676, 379] width 106 height 23
click at [668, 415] on div "MP3 audio (.mp3)" at bounding box center [663, 411] width 125 height 15
click at [689, 462] on span "Download" at bounding box center [700, 459] width 54 height 15
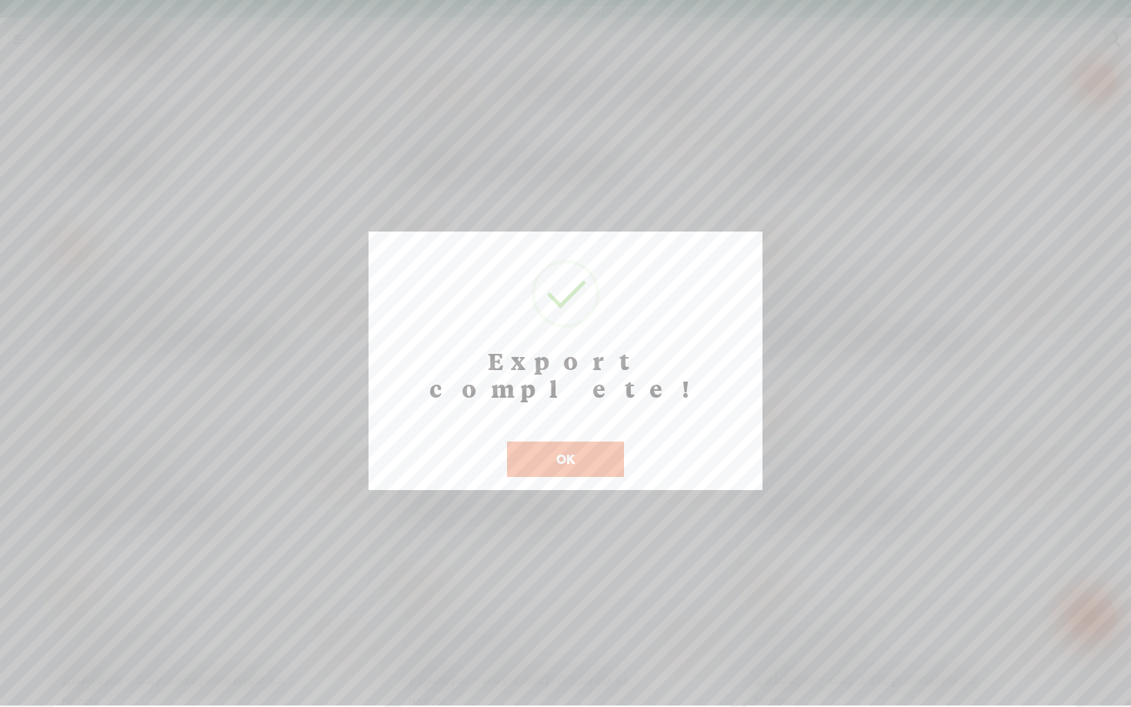
click at [569, 442] on button "OK" at bounding box center [565, 459] width 117 height 35
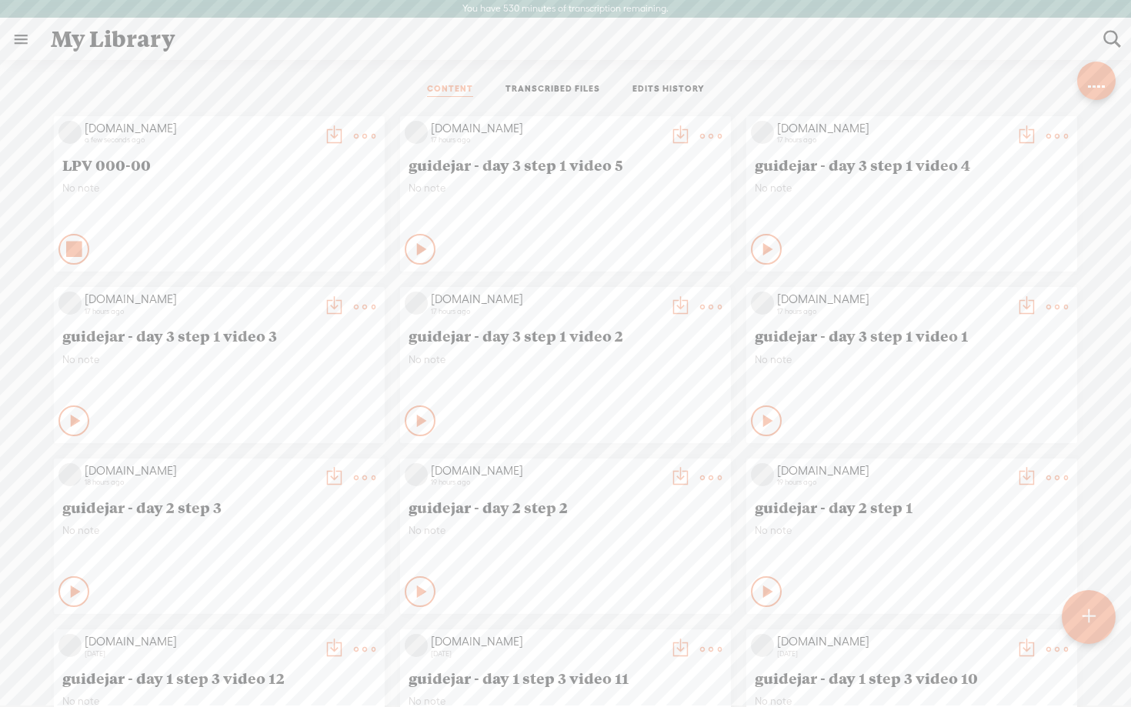
scroll to position [185, 0]
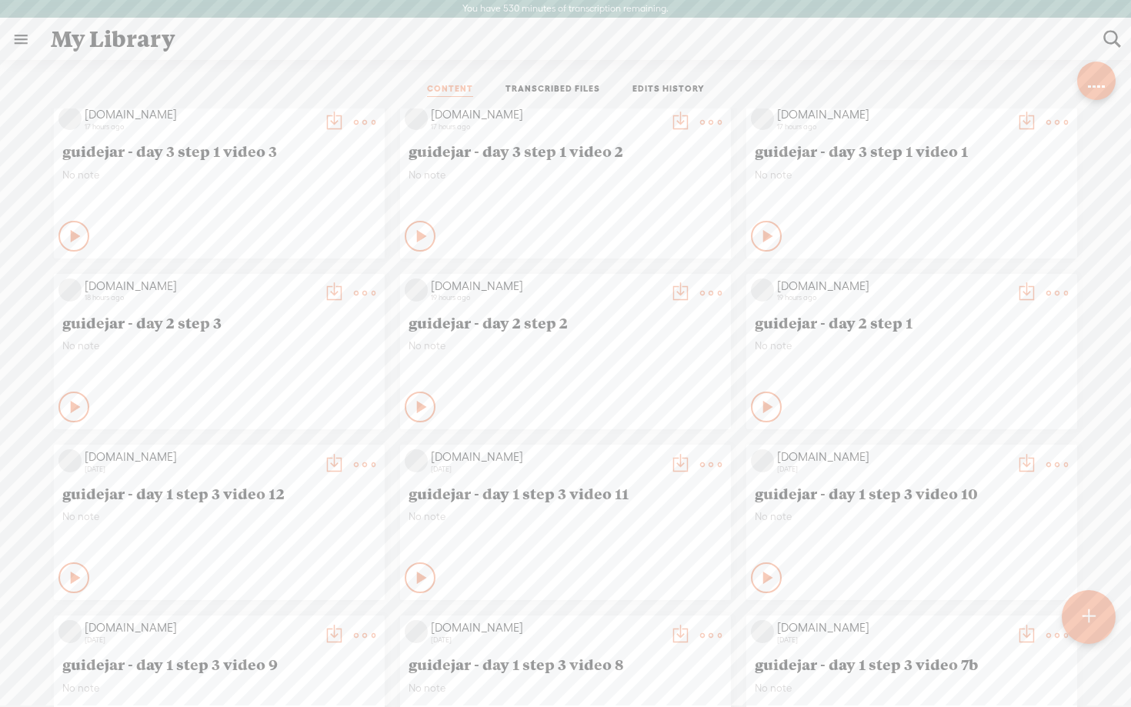
click at [298, 182] on link "Edit" at bounding box center [292, 173] width 154 height 35
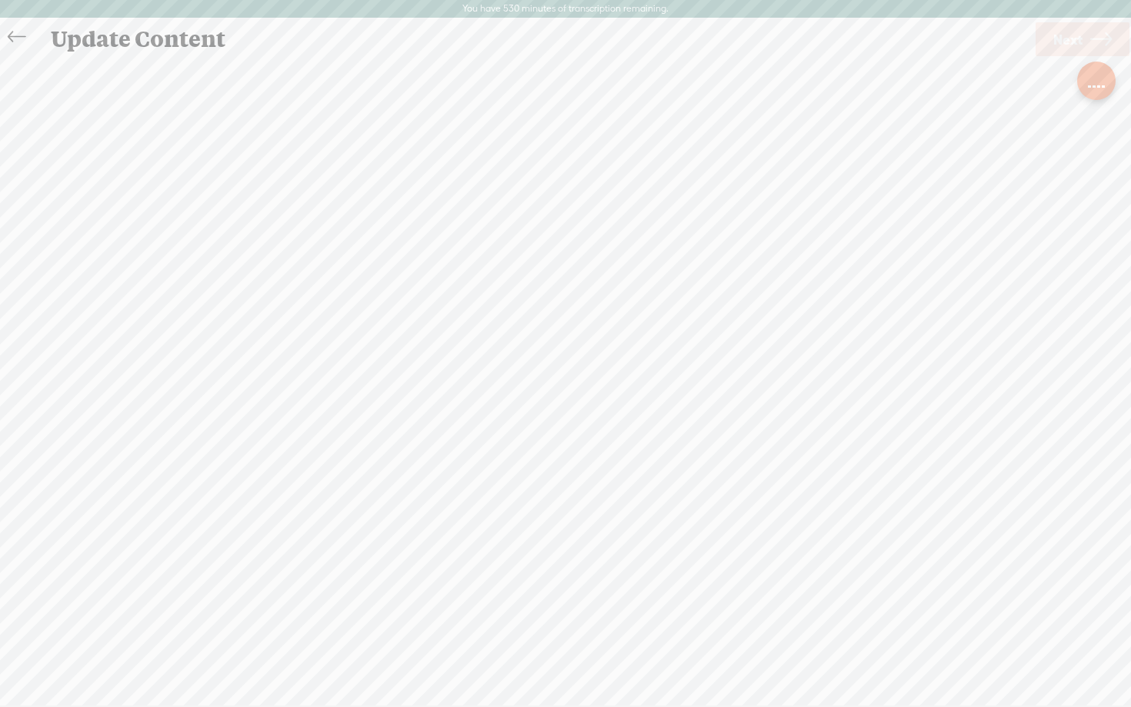
scroll to position [1, 0]
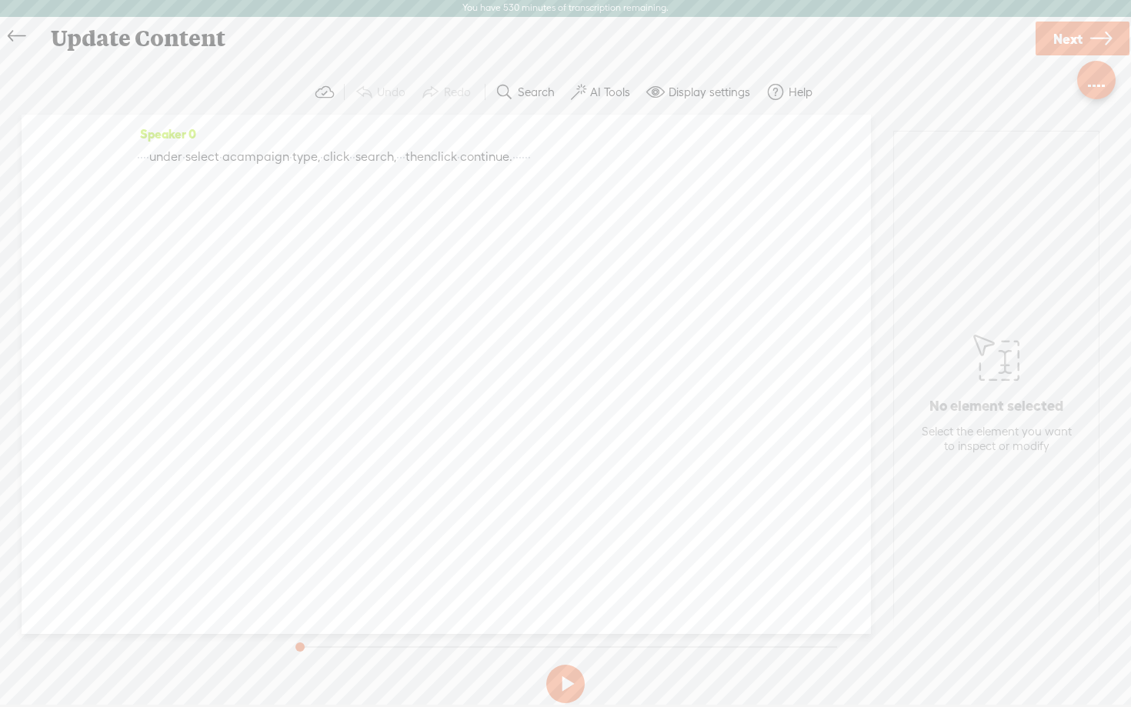
click at [21, 37] on icon at bounding box center [17, 36] width 18 height 35
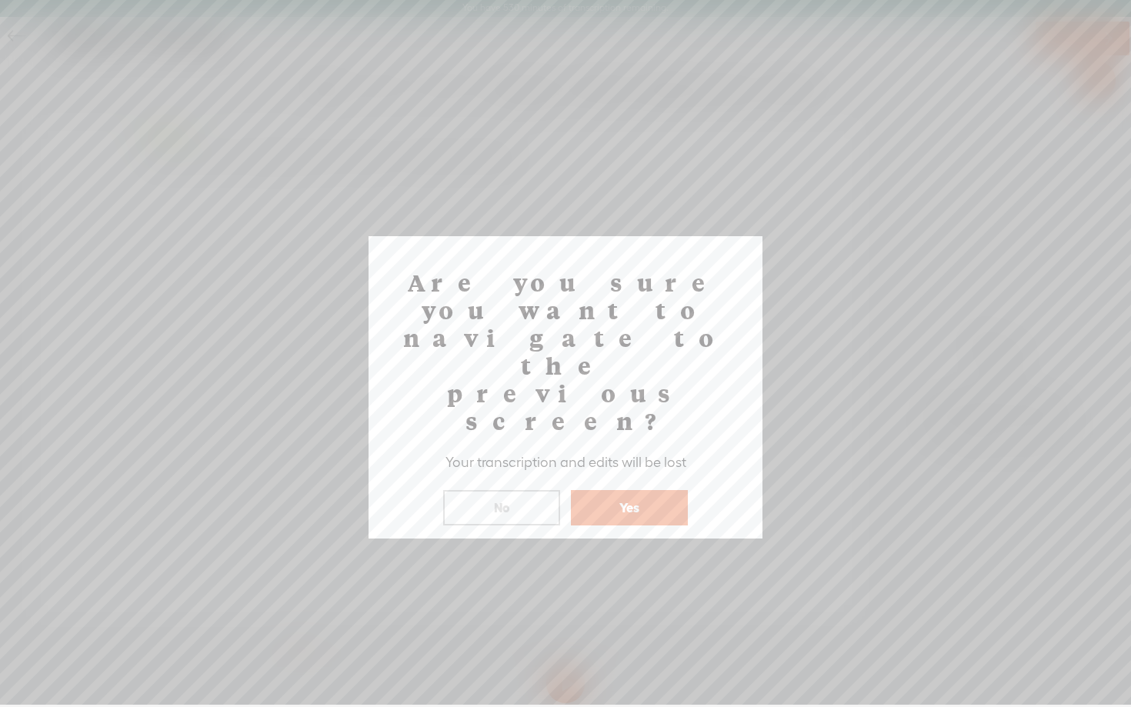
click at [620, 490] on button "Yes" at bounding box center [629, 507] width 117 height 35
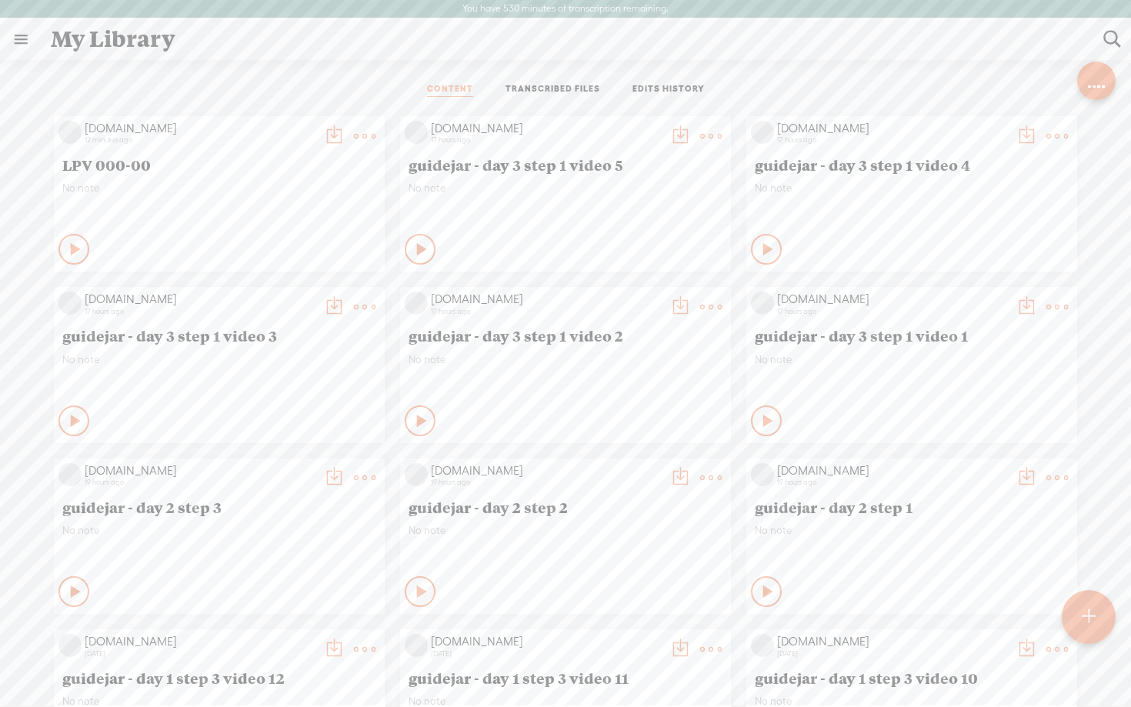
click at [361, 130] on t at bounding box center [365, 136] width 22 height 22
click at [295, 186] on link "Edit" at bounding box center [292, 187] width 154 height 35
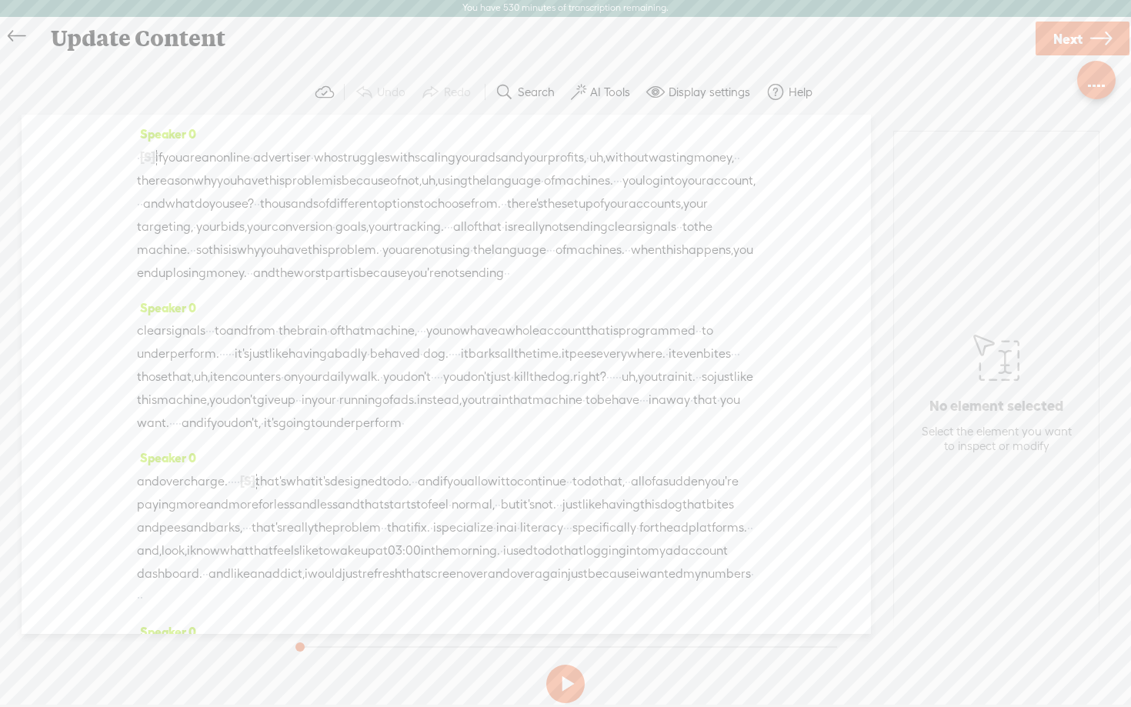
click at [1090, 87] on div at bounding box center [1096, 79] width 19 height 15
click at [569, 687] on button at bounding box center [565, 684] width 38 height 38
click at [706, 192] on span "account," at bounding box center [730, 180] width 49 height 23
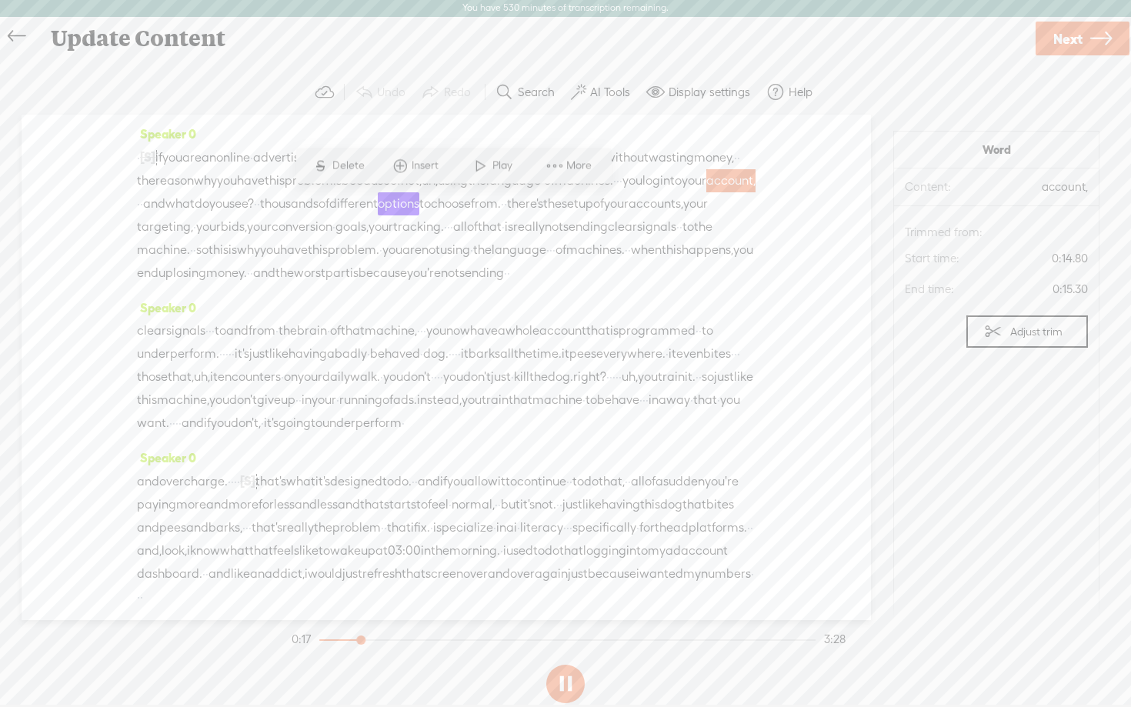
click at [140, 210] on span "·" at bounding box center [138, 203] width 3 height 23
click at [143, 206] on span "·" at bounding box center [141, 203] width 3 height 23
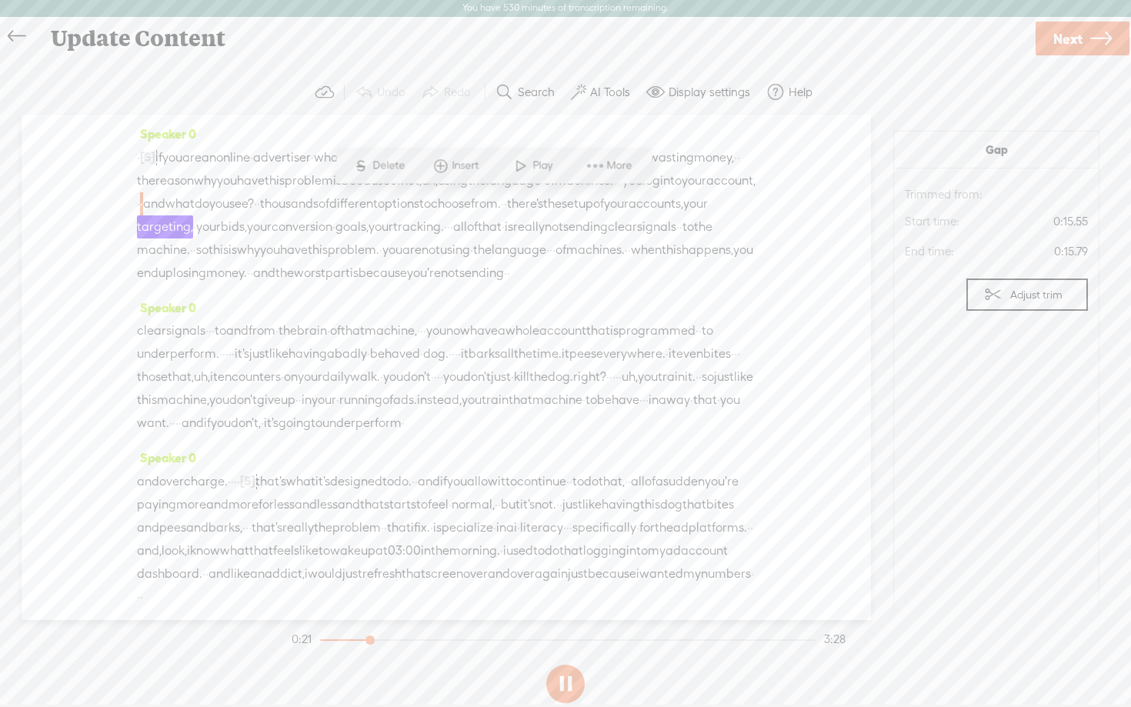
click at [569, 691] on button at bounding box center [565, 684] width 38 height 38
click at [140, 210] on span "·" at bounding box center [138, 203] width 3 height 23
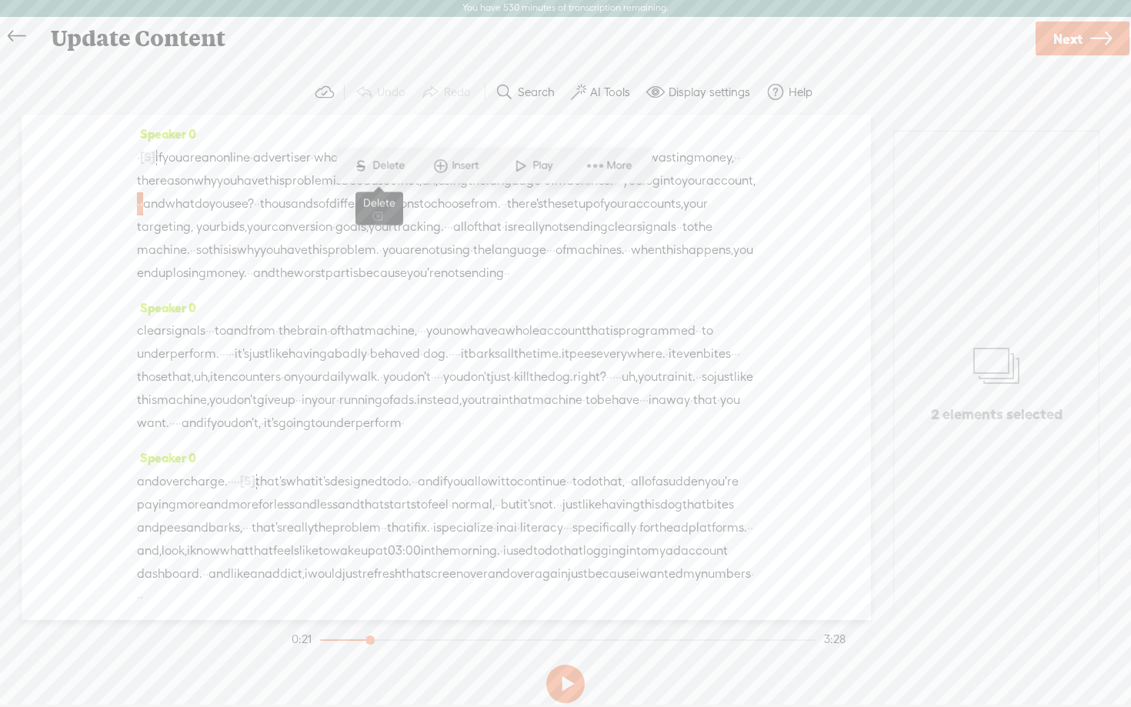
click at [378, 164] on span "Delete" at bounding box center [390, 166] width 36 height 15
click at [182, 159] on span "you" at bounding box center [172, 157] width 20 height 23
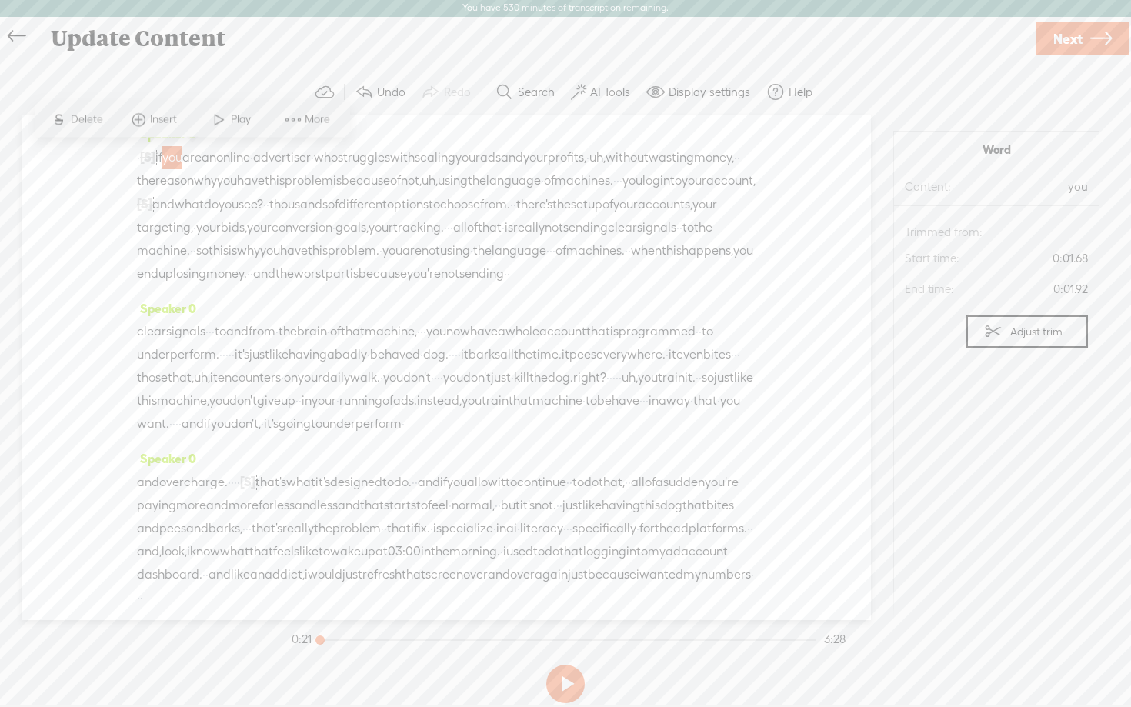
drag, startPoint x: 369, startPoint y: 641, endPoint x: 205, endPoint y: 656, distance: 164.6
click at [205, 656] on div "Trebble audio editor works best with Google Chrome or Firefox. Please switch yo…" at bounding box center [565, 389] width 1100 height 639
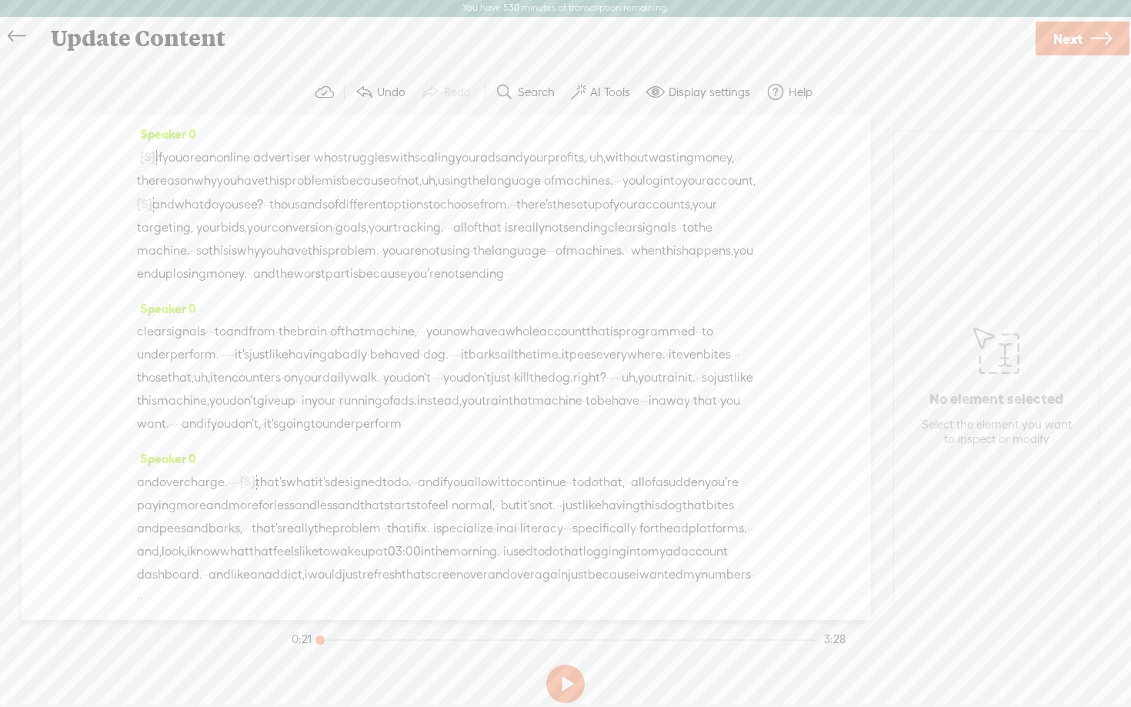
click at [576, 698] on button at bounding box center [565, 684] width 38 height 38
click at [569, 683] on button at bounding box center [565, 684] width 38 height 38
click at [455, 366] on span "·" at bounding box center [453, 354] width 3 height 23
click at [594, 358] on span "Delete" at bounding box center [594, 362] width 36 height 15
drag, startPoint x: 452, startPoint y: 639, endPoint x: 442, endPoint y: 639, distance: 10.0
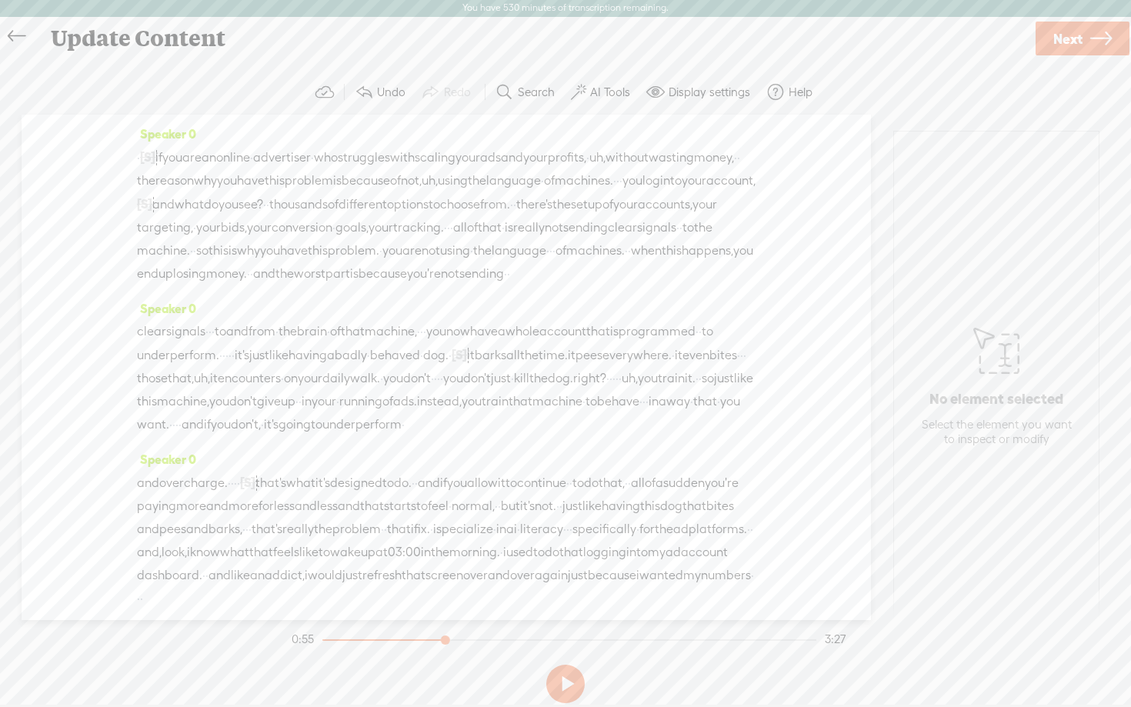
click at [442, 639] on div at bounding box center [446, 641] width 35 height 35
click at [560, 697] on button at bounding box center [565, 684] width 38 height 38
drag, startPoint x: 452, startPoint y: 639, endPoint x: 421, endPoint y: 638, distance: 30.8
click at [421, 638] on div at bounding box center [426, 641] width 35 height 35
click at [565, 685] on button at bounding box center [565, 684] width 38 height 38
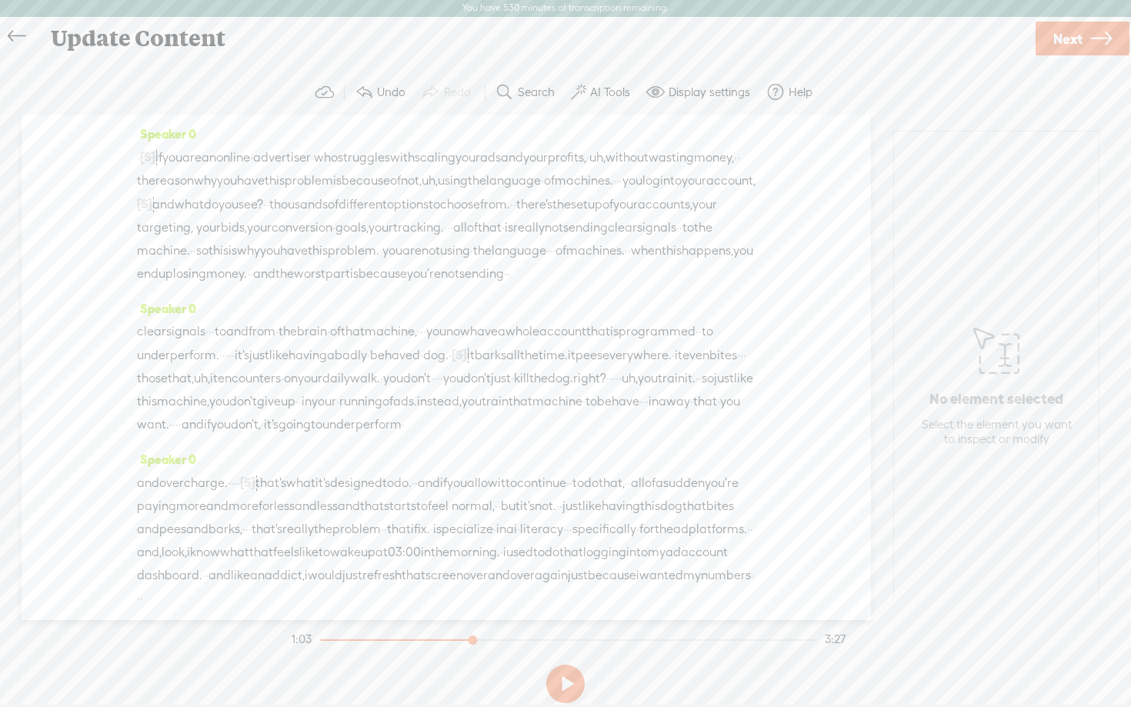
click at [440, 390] on span "·" at bounding box center [441, 378] width 3 height 23
click at [107, 400] on span "S Delete" at bounding box center [104, 409] width 77 height 28
click at [520, 367] on span "the" at bounding box center [529, 355] width 18 height 23
drag, startPoint x: 470, startPoint y: 641, endPoint x: 459, endPoint y: 641, distance: 11.5
click at [459, 641] on div at bounding box center [463, 641] width 35 height 35
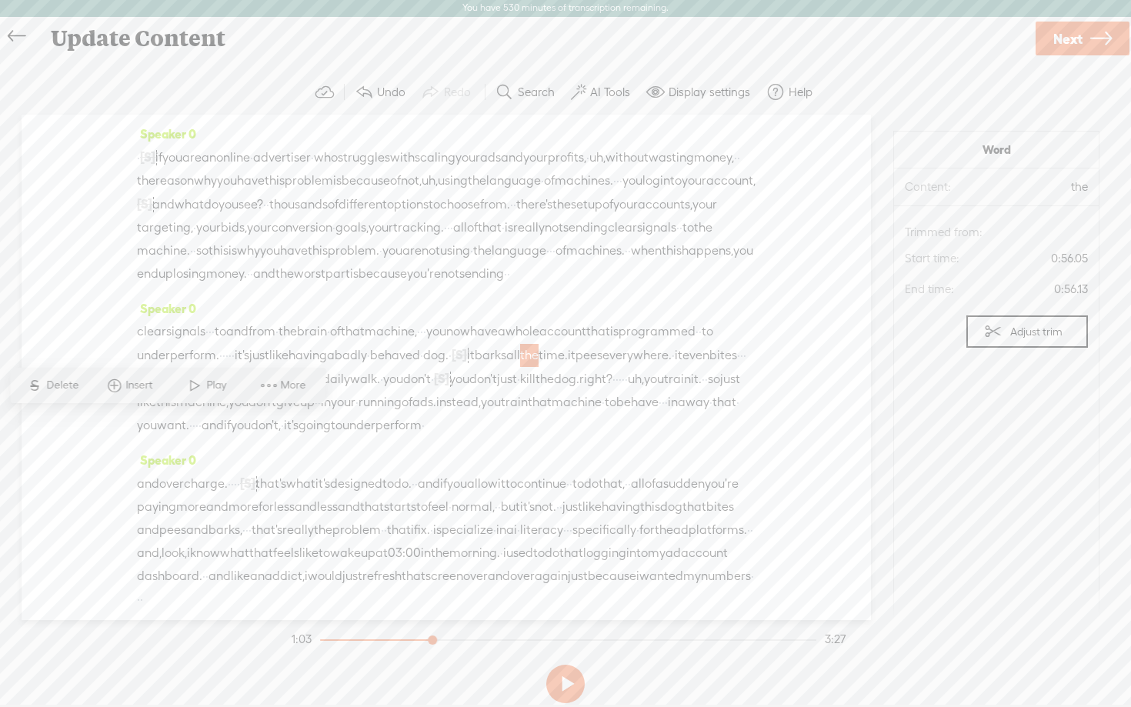
drag, startPoint x: 462, startPoint y: 642, endPoint x: 434, endPoint y: 643, distance: 27.7
click at [434, 643] on div at bounding box center [433, 641] width 35 height 35
click at [573, 691] on button at bounding box center [565, 684] width 38 height 38
click at [980, 490] on section "Word Content: the Audio source: Trimmed from: Start time: 0:56.05 End time: 0:5…" at bounding box center [996, 384] width 206 height 506
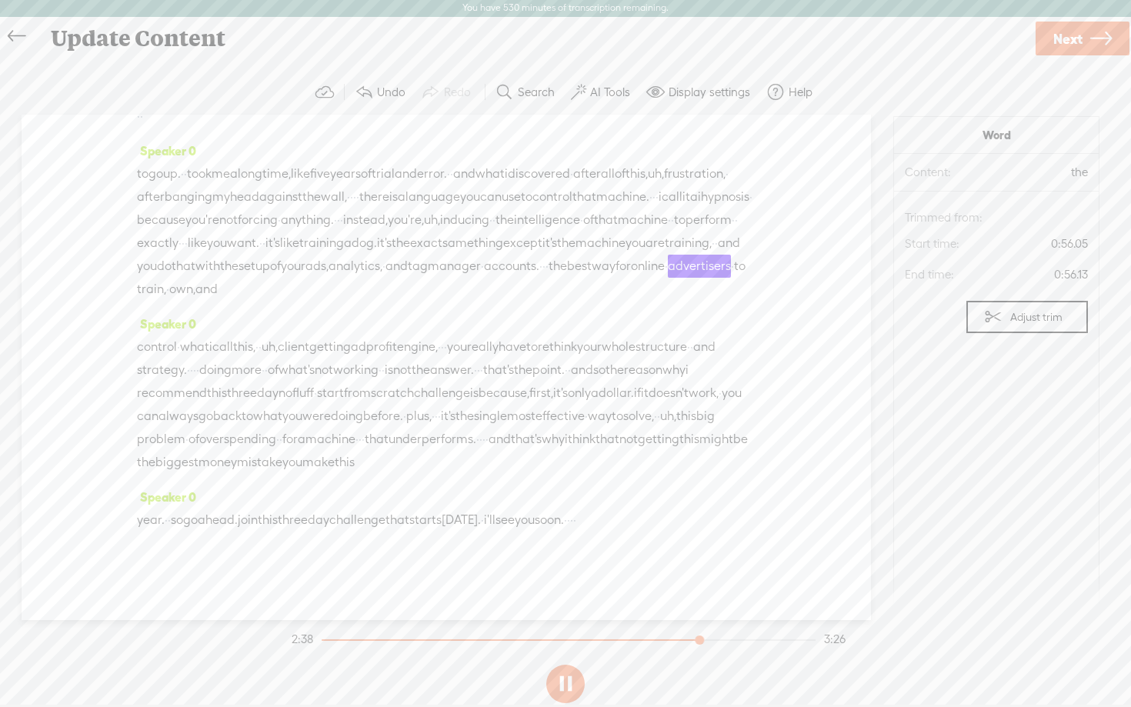
scroll to position [540, 0]
click at [193, 382] on span "·" at bounding box center [191, 370] width 3 height 23
click at [238, 379] on span "S" at bounding box center [230, 390] width 23 height 28
drag, startPoint x: 743, startPoint y: 641, endPoint x: 684, endPoint y: 640, distance: 58.5
click at [684, 640] on div at bounding box center [686, 641] width 35 height 35
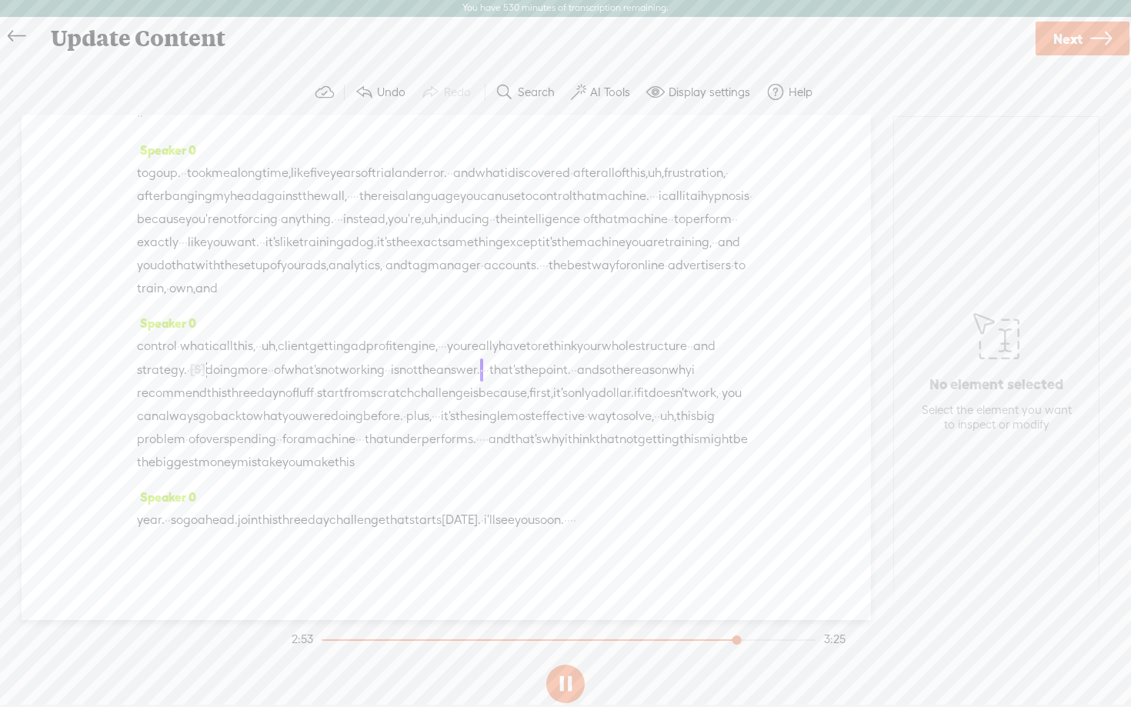
click at [190, 382] on span "·" at bounding box center [188, 370] width 3 height 23
click at [349, 395] on span "Restore" at bounding box center [362, 389] width 41 height 15
click at [193, 382] on span "·" at bounding box center [191, 370] width 3 height 23
click at [235, 386] on span "Delete" at bounding box center [242, 389] width 36 height 15
drag, startPoint x: 759, startPoint y: 640, endPoint x: 697, endPoint y: 643, distance: 61.6
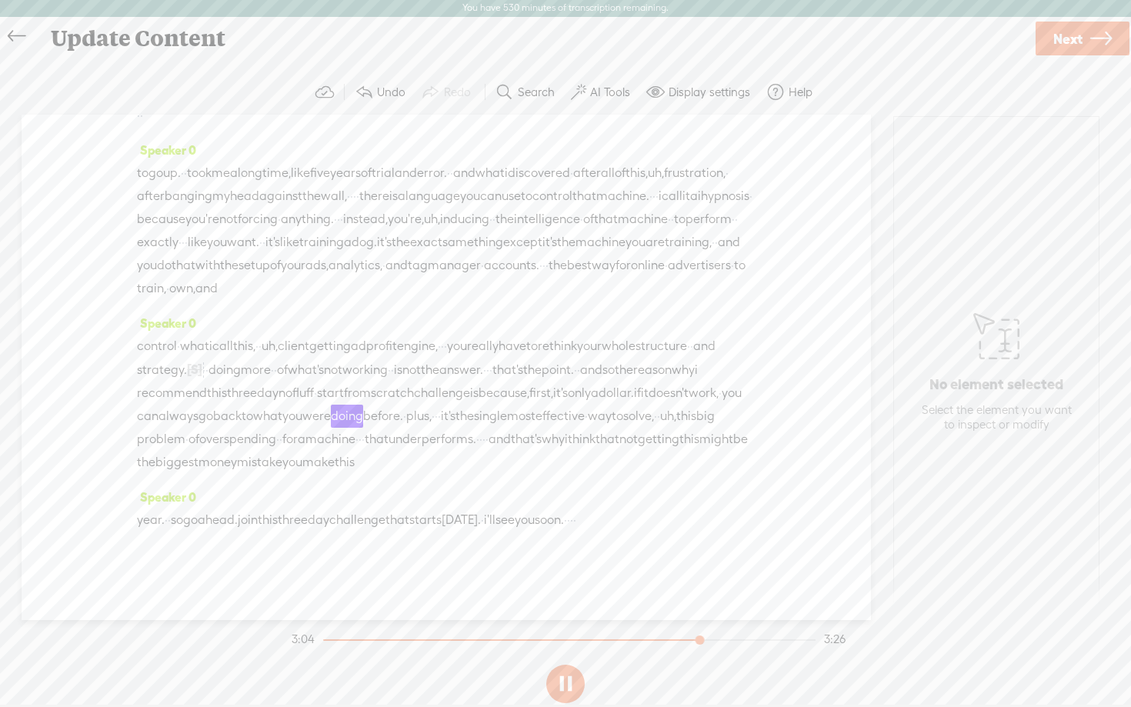
click at [697, 643] on div at bounding box center [701, 641] width 35 height 35
drag, startPoint x: 685, startPoint y: 519, endPoint x: 721, endPoint y: 522, distance: 36.3
click at [721, 522] on div "year. · · so go ahead. join this three day challenge that starts [DATE]. · i'll…" at bounding box center [446, 520] width 619 height 23
click at [575, 476] on span "Delete" at bounding box center [576, 483] width 36 height 15
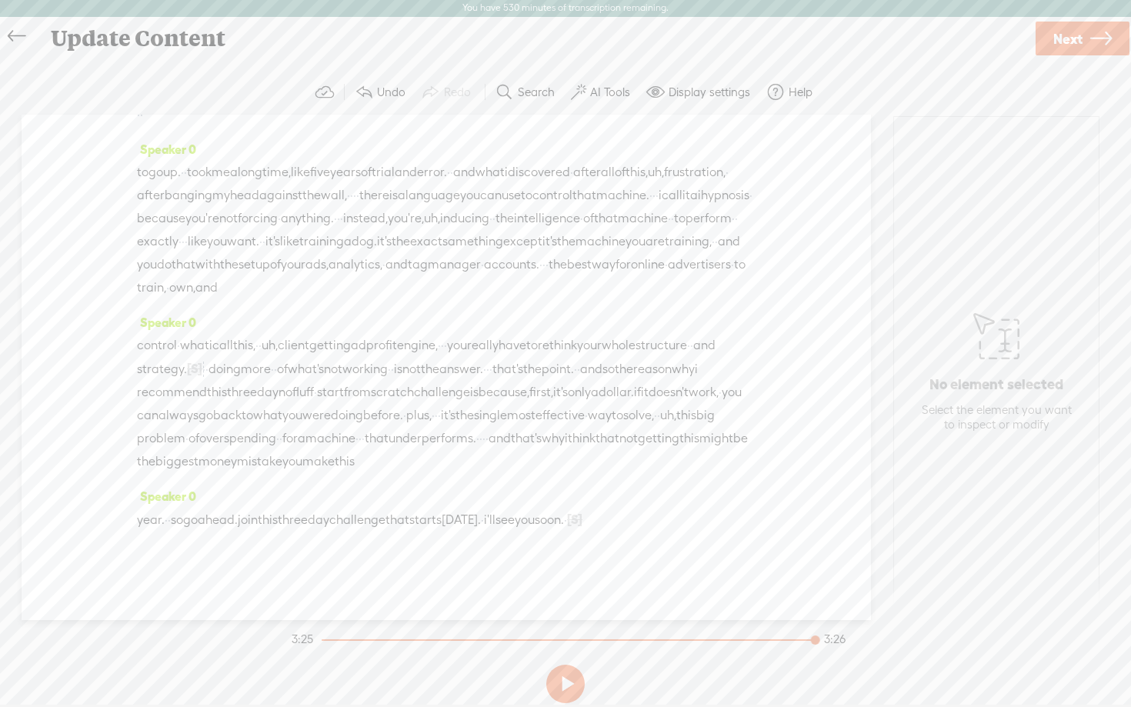
click at [1065, 48] on span "Next" at bounding box center [1067, 38] width 29 height 39
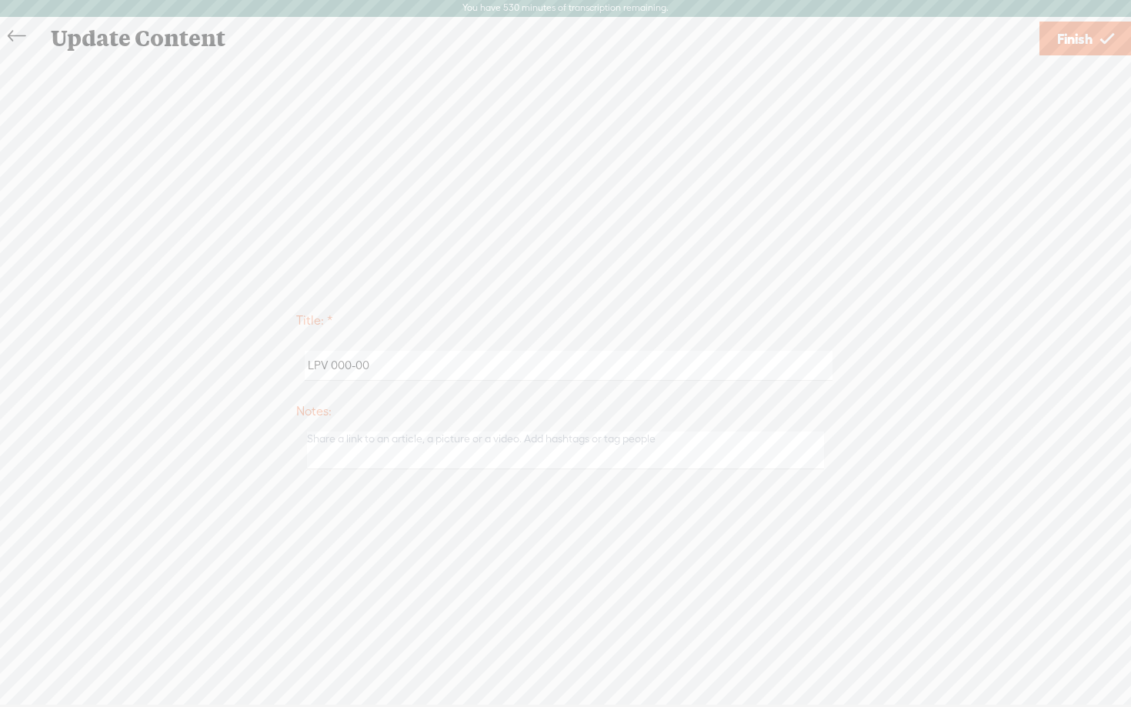
click at [1077, 44] on span "Finish" at bounding box center [1074, 38] width 35 height 39
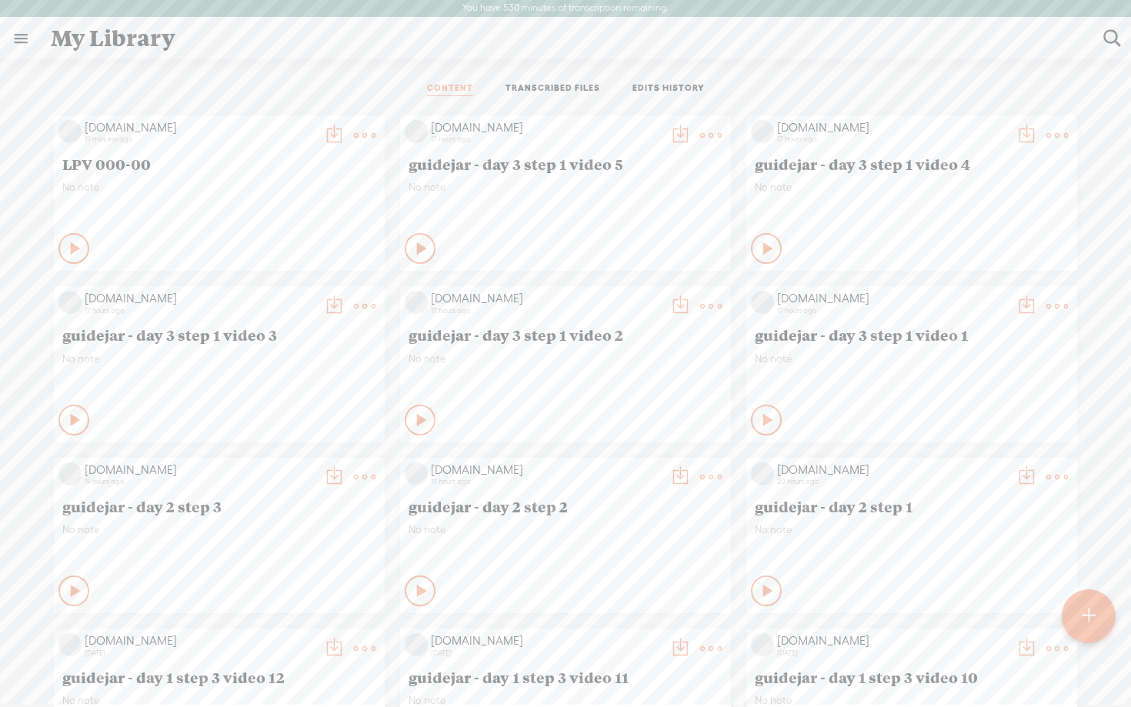
click at [331, 132] on t at bounding box center [334, 136] width 22 height 22
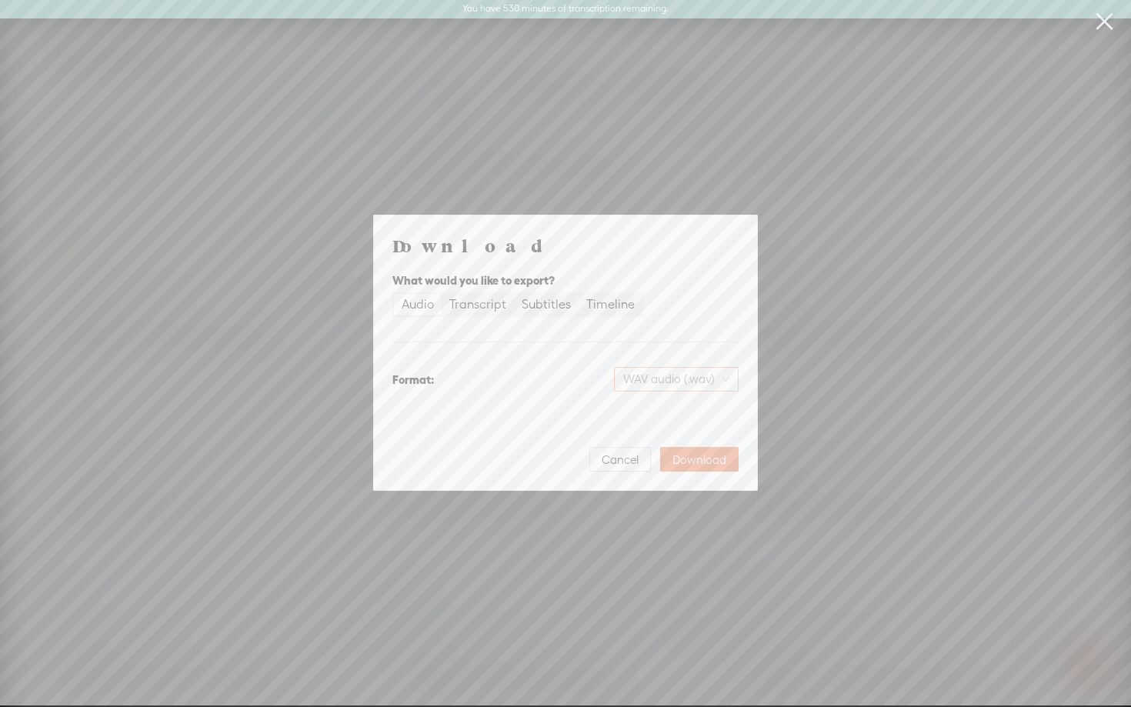
click at [665, 386] on span "WAV audio (.wav)" at bounding box center [676, 379] width 106 height 23
click at [644, 419] on div "MP3 audio (.mp3)" at bounding box center [663, 411] width 125 height 15
click at [710, 459] on span "Download" at bounding box center [700, 459] width 54 height 15
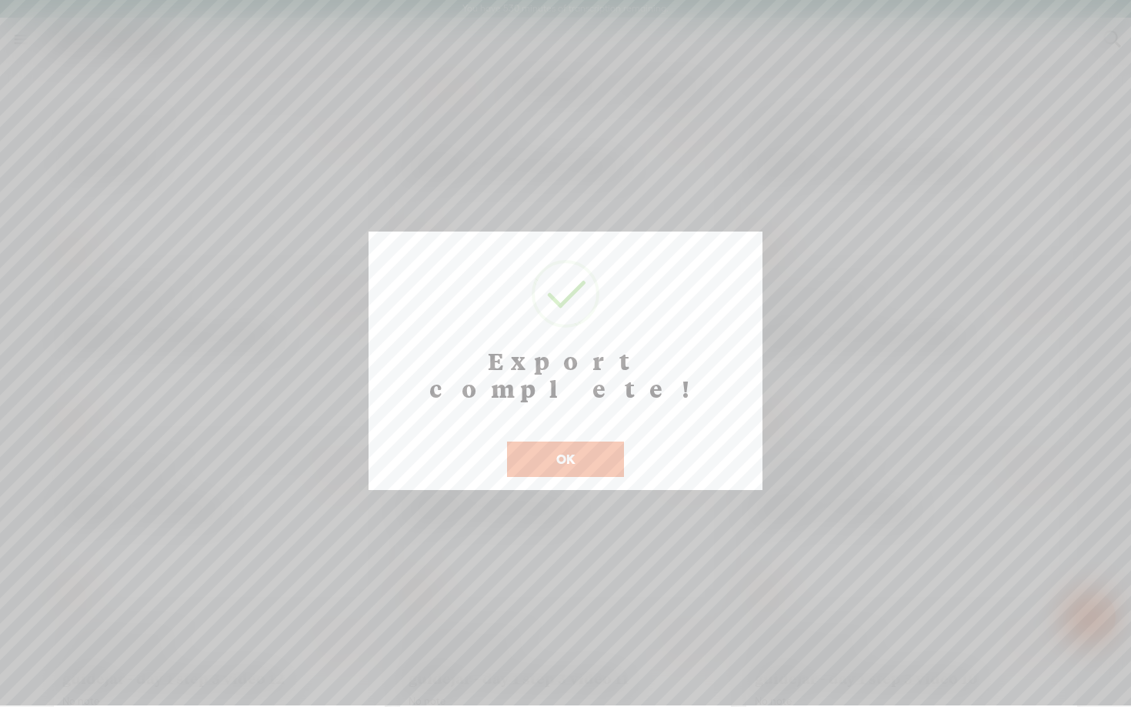
click at [546, 442] on button "OK" at bounding box center [565, 459] width 117 height 35
